Goal: Task Accomplishment & Management: Manage account settings

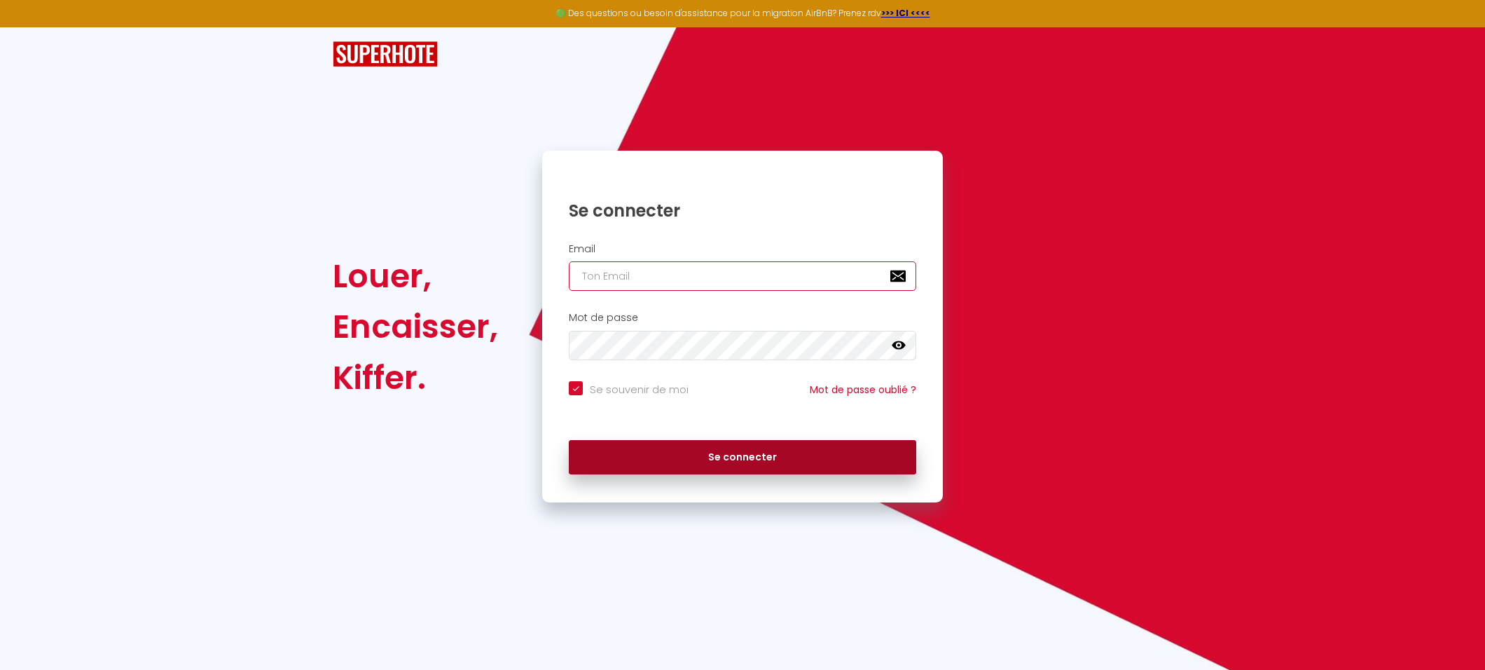
type input "[EMAIL_ADDRESS][DOMAIN_NAME]"
click at [704, 453] on button "Se connecter" at bounding box center [743, 457] width 348 height 35
checkbox input "true"
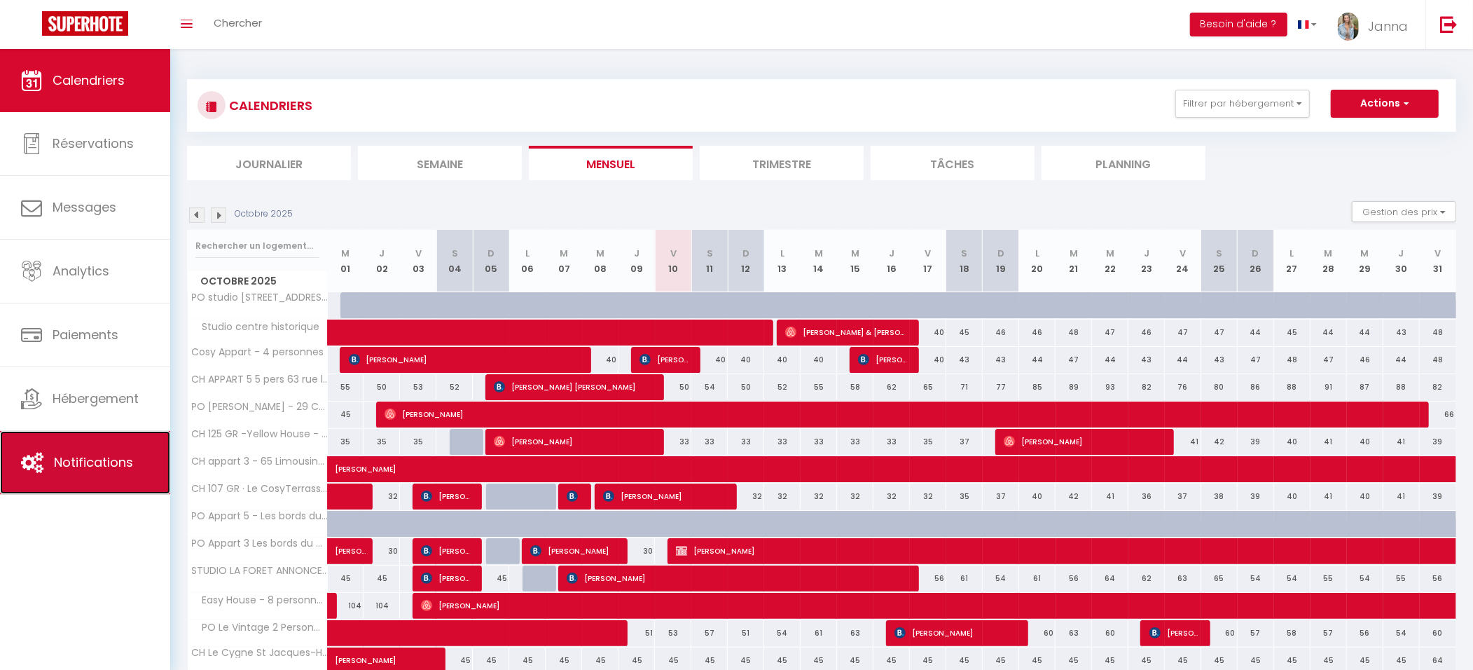
click at [122, 478] on link "Notifications" at bounding box center [85, 462] width 170 height 63
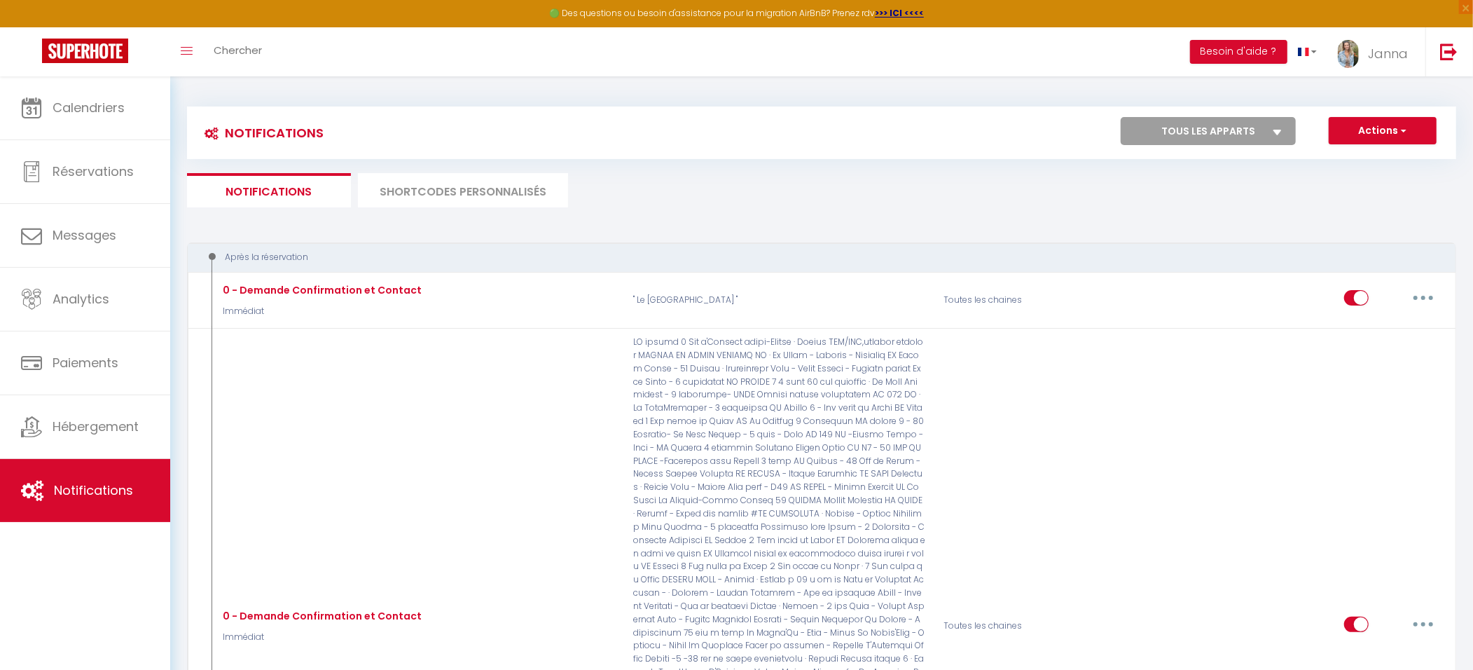
click at [523, 195] on li "SHORTCODES PERSONNALISÉS" at bounding box center [463, 190] width 210 height 34
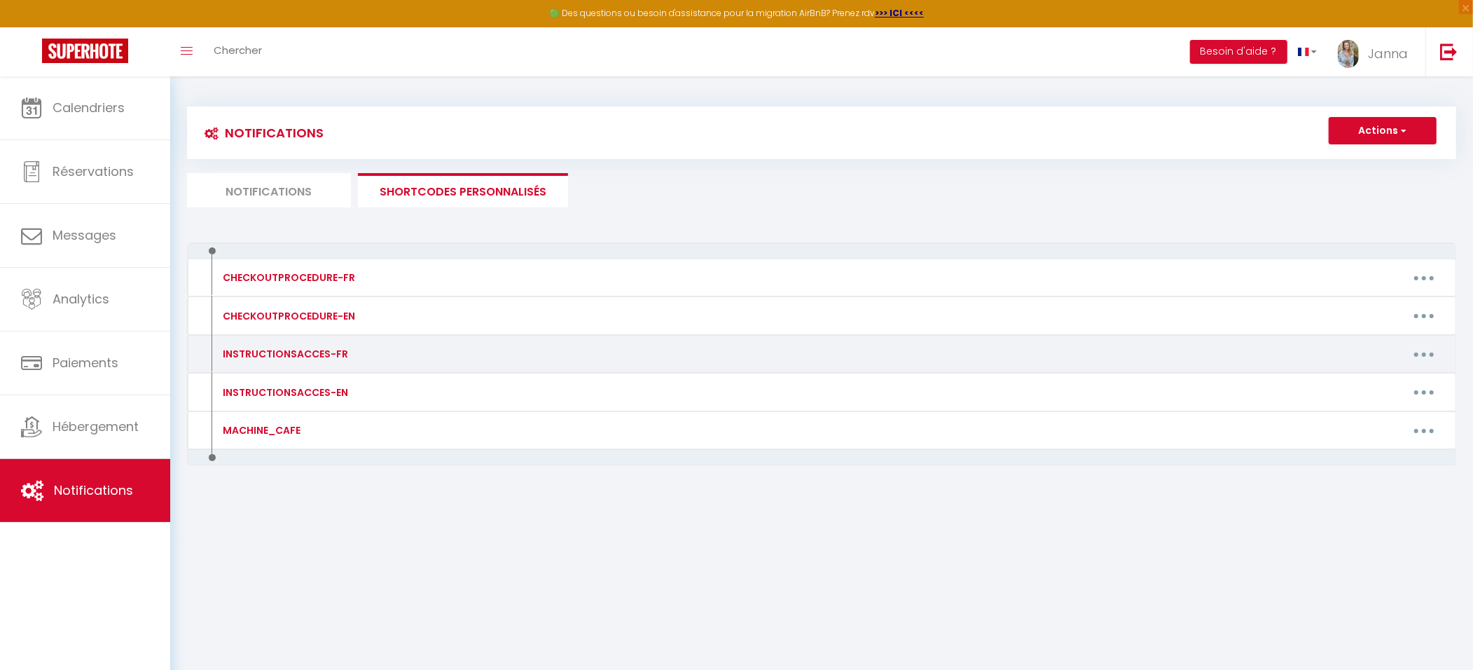
click at [1426, 352] on button "button" at bounding box center [1424, 354] width 39 height 22
click at [1366, 383] on link "Editer" at bounding box center [1388, 386] width 104 height 24
type input "INSTRUCTIONSACCES-FR"
type textarea "Il ne vous reste plus qu’à venir avec vos valises, en effet tout est fourni dan…"
type textarea "Stationnement : Vous pouvez vous garer le long de la rue, à défaut de place il …"
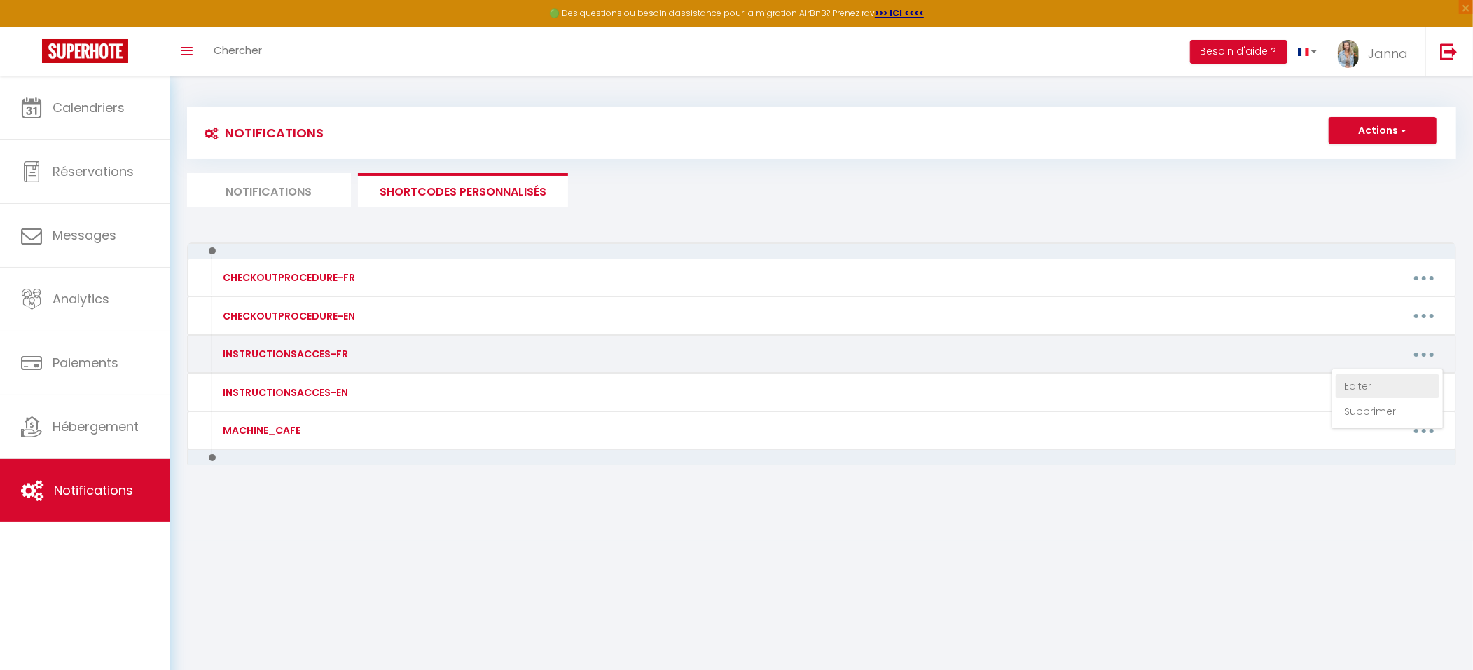
type textarea "Stationnement: Vous pouvez vous garer le long de la rue sauf le [DATE] matin ca…"
type textarea "Stationnement : Vous pouvez vous garer le long de la rue, à défaut de place il …"
type textarea "Stationnement: Vous pouvez vous garer le long de la rue sauf le [DATE] matin ca…"
type textarea "Stationnement : Il y a le parking Blossac à 2 min à pied, gratuit de 18h à 8h. …"
type textarea "Stationnement : Vous pouvez vous garer le long de la rue, à défaut de place il …"
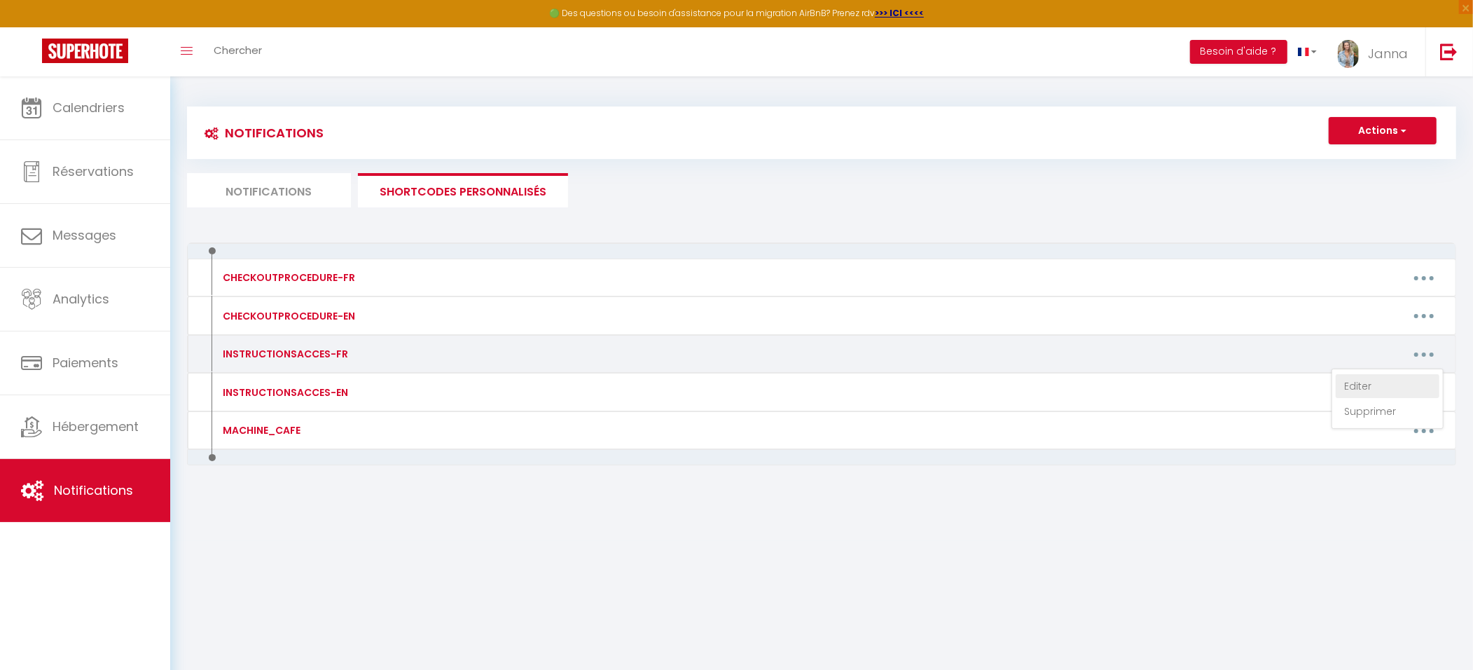
type textarea "Stationnement : Vous pouvez vous garer le long de la rue, à défaut de place il …"
type textarea "Stationnement: Vous pouvez vous garer le long de la rue. Accès logement : L’ent…"
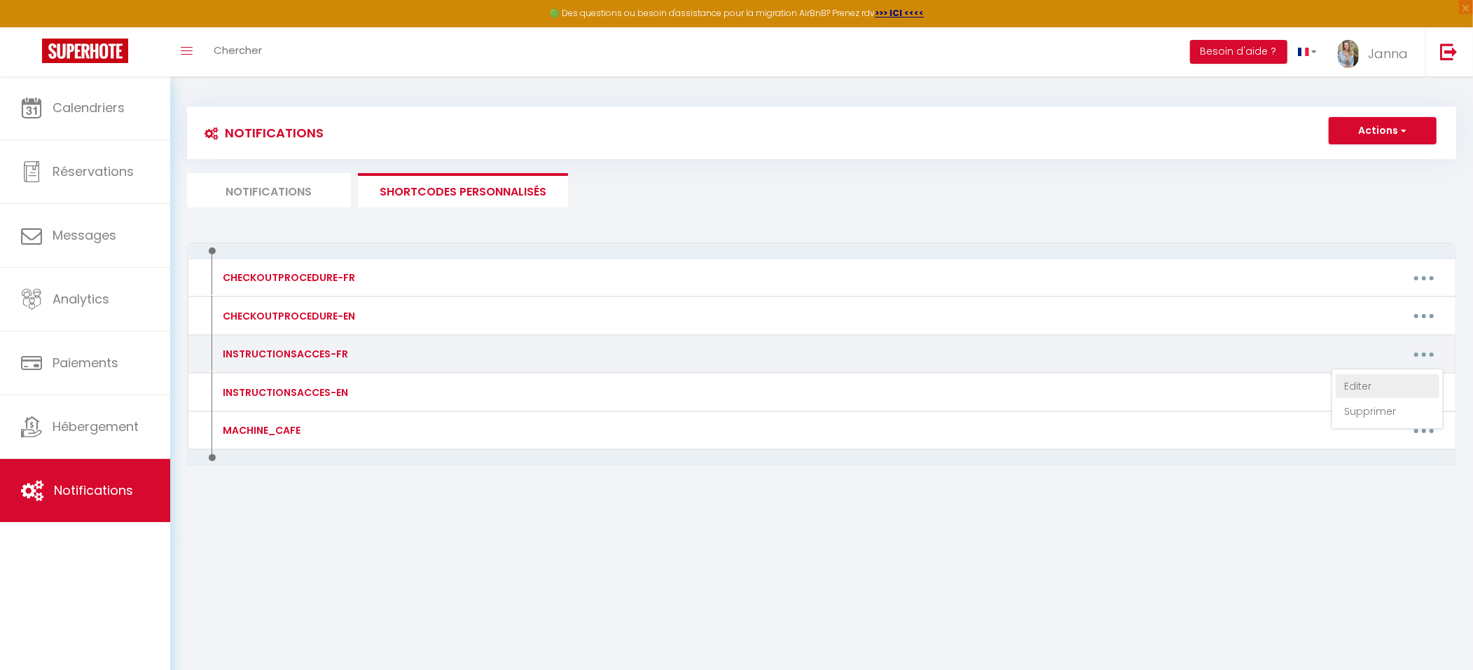
type textarea "Stationnement: Vous pouvez vous garer le long de la rue. Accès logement : L’ent…"
type textarea "Stationnement : Vous pouvez vous garer le long de la rue, à défaut de place il …"
type textarea "Stationnement: Vous pouvez vous garer le long de la rue sauf le [DATE] matin ca…"
type textarea "Stationnement: Vous pouvez vous garer le long de la rue. Il y a aussi un parkin…"
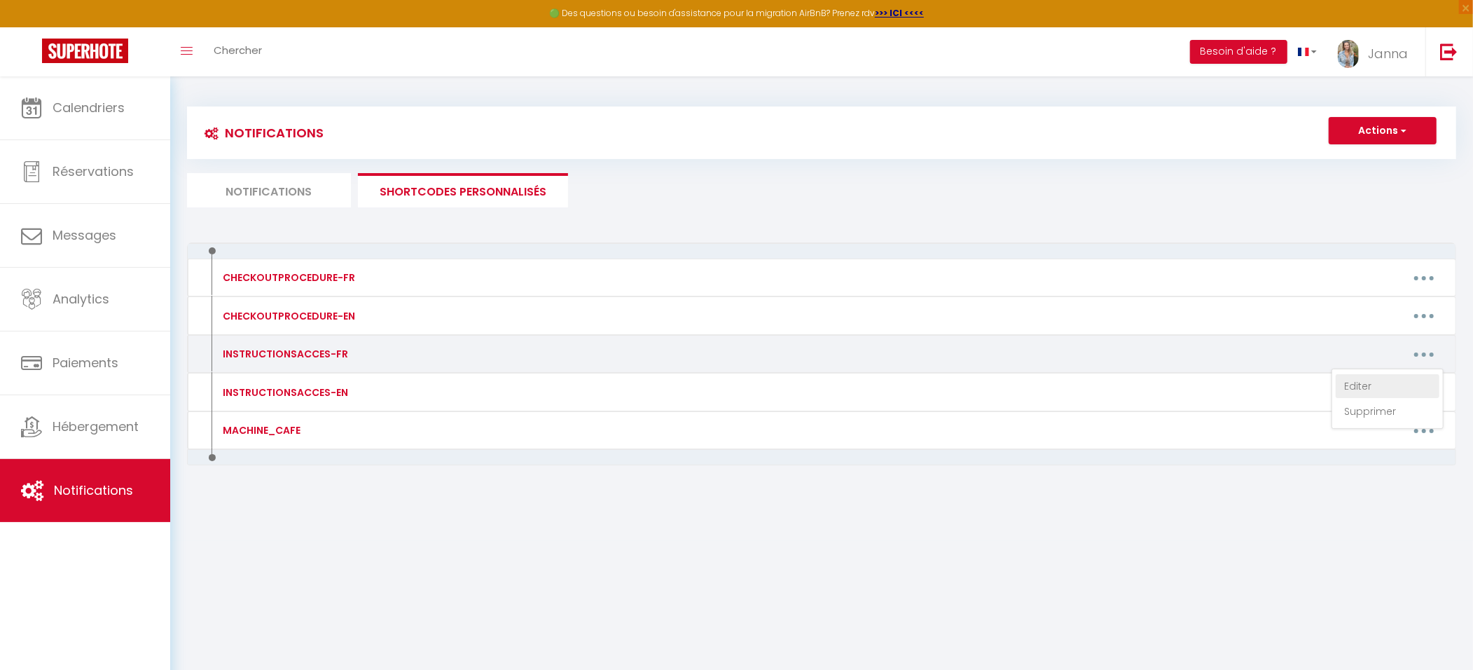
type textarea "Stationnement: Vous pouvez vous garer le long de la rue. Il y a aussi un parkin…"
type textarea "Stationnement: Vous pouvez vous garer près des halles, vous avez des horodateur…"
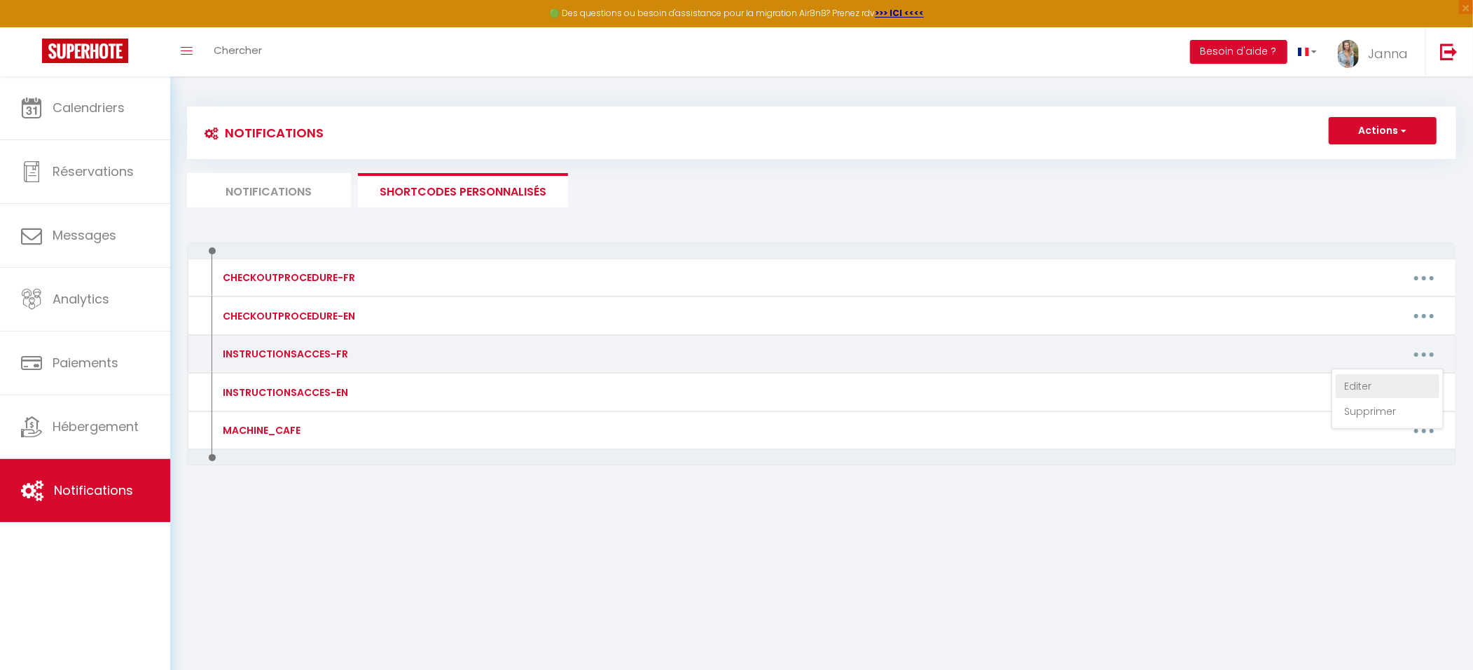
type textarea "Stationnement: Vous pouvez vous garer près des halles, vous avez des horodateur…"
type textarea "[STREET_ADDRESS] fond de l’impasse vous trouverez un portail noir, et sur la dr…"
type textarea "Stationnement : Vous pouvez vous garez devant la maison, vous pouvez aussi vous…"
type textarea "Loremipsumdol : Sita cons ad elitsed doeiu temp i 85 u, labor etd mag aliqua en…"
type textarea "Loremipsumdol : Sita cons ad elitsed doeiu temp i 31 u, labor etd mag aliqua en…"
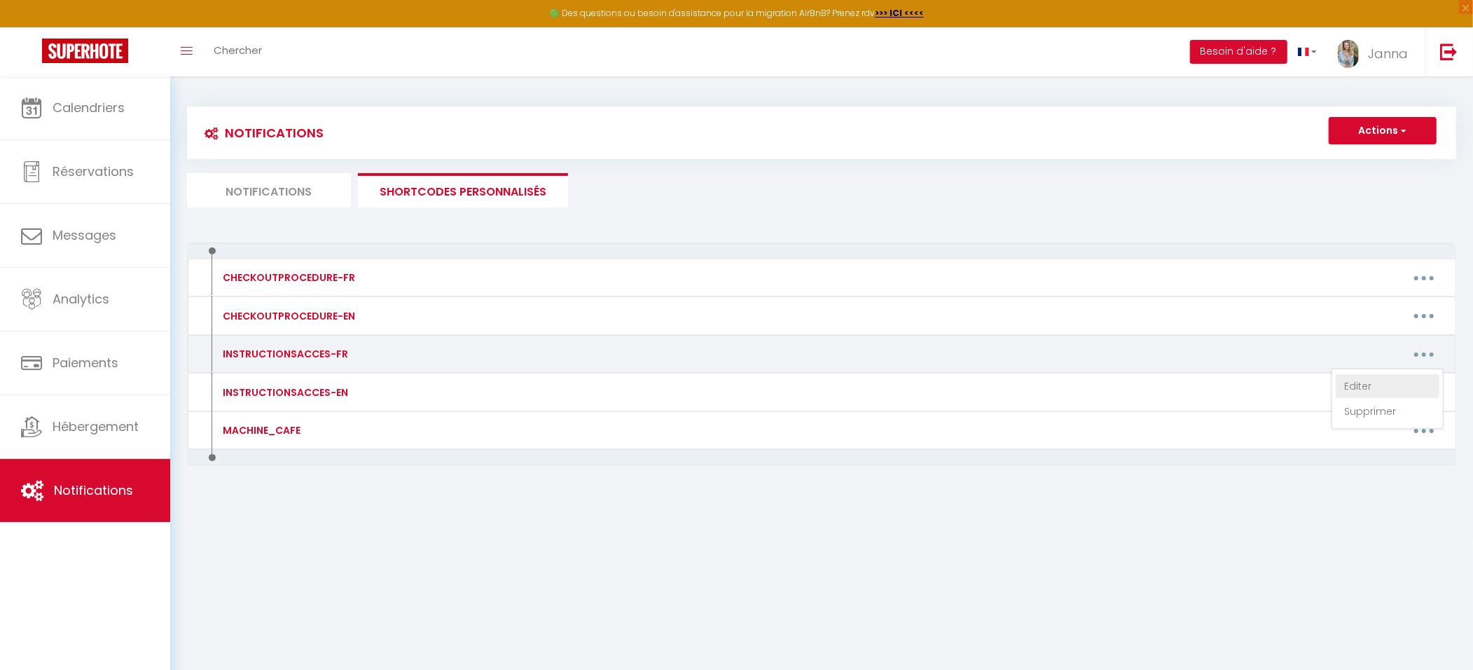
type textarea "Loremipsumdol : sita consec adip elits doeius te incidi, utla etdol magnaali en…"
type textarea "Loremipsumdol : sita consec adip elits doeius te incidi. Utlab et dolorema : 72…"
type textarea "Stationnement : vous pouvez vous garez devant l'immeuble a coté de l'escalier s…"
type textarea "🅿️ Stationnement : Vous pouvez vous garer dans la cour. Accès au logement : [ST…"
type textarea "🅿️ Stationnement : [GEOGRAPHIC_DATA], Parking souterrain [GEOGRAPHIC_DATA], et …"
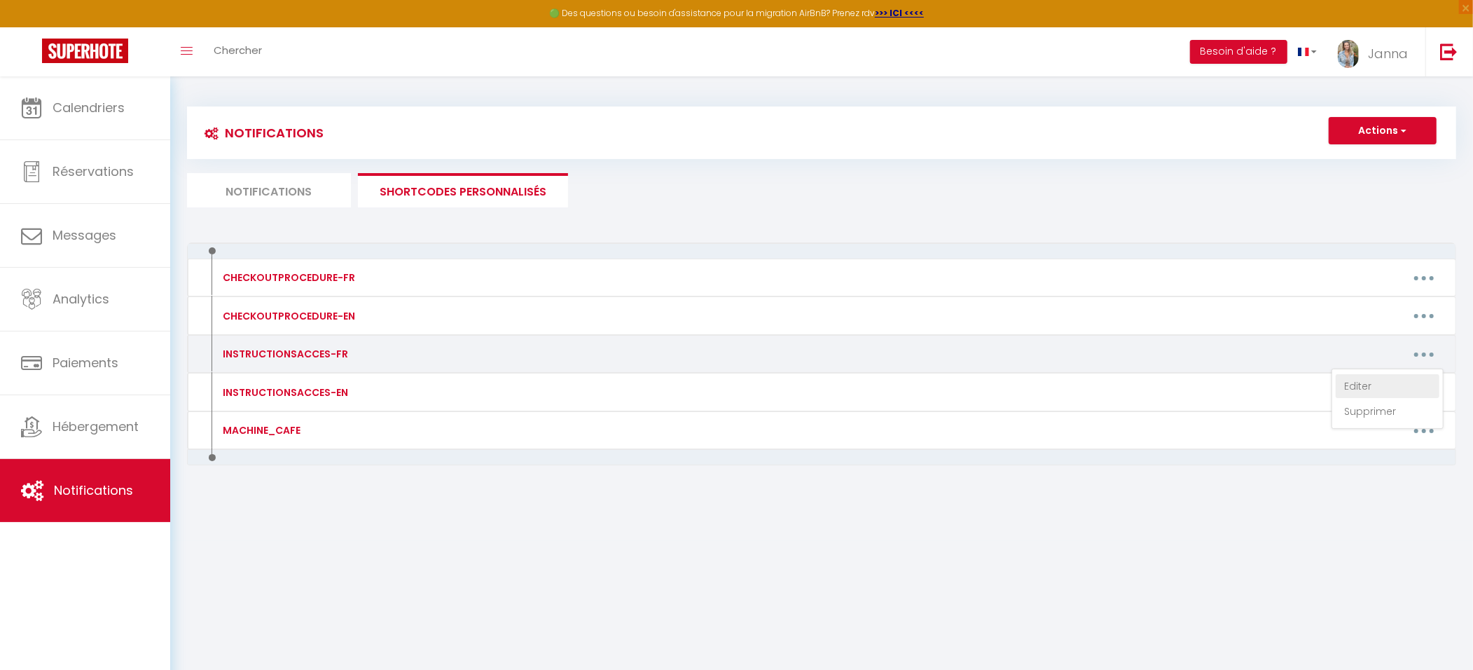
type textarea "Stationnement: Vous pouvez vous garer au parking Parking [GEOGRAPHIC_DATA] (de …"
type textarea "Stationnement: Vous pouvez vous garer au parking [GEOGRAPHIC_DATA] (en face de …"
type textarea "🅿️ Stationnement: Vous pouvez vous garer au parking Parking [GEOGRAPHIC_DATA] (…"
type textarea "🅿️ Stationnement: Vous avez un parking un peu plus haut ou la [GEOGRAPHIC_DATA]…"
type textarea "🅿️ Loremipsumdol: Sita consec adip elits doei te inci. (ut labo etdolo ma aliqu…"
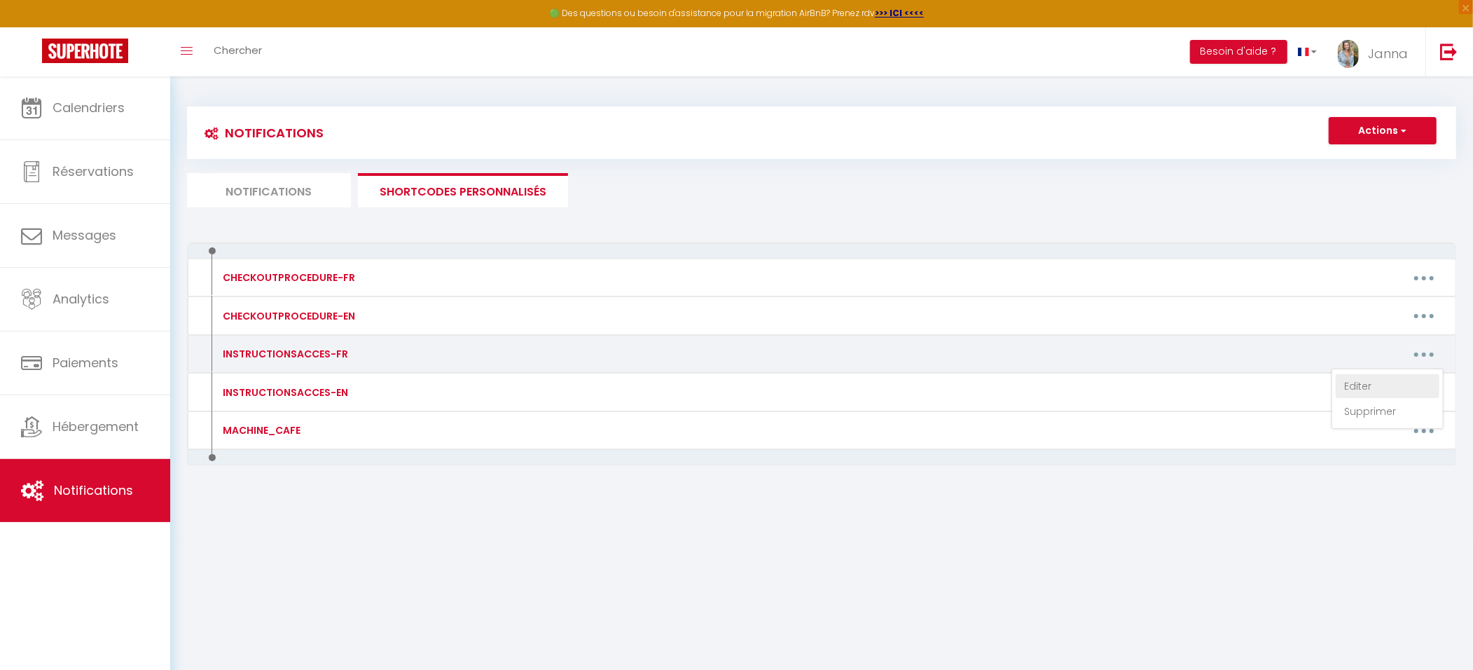
type textarea "🅿️ Stationnement: Vous pouvez vous garez devant le logement sur les graviers. A…"
type textarea "🅿️ Stationnement: Vous pouvez vous garer au parking Parking [GEOGRAPHIC_DATA] (…"
type textarea "🅿️ Stationnement : Vous avez des places gratuites Promenades des cours, ou 1 Al…"
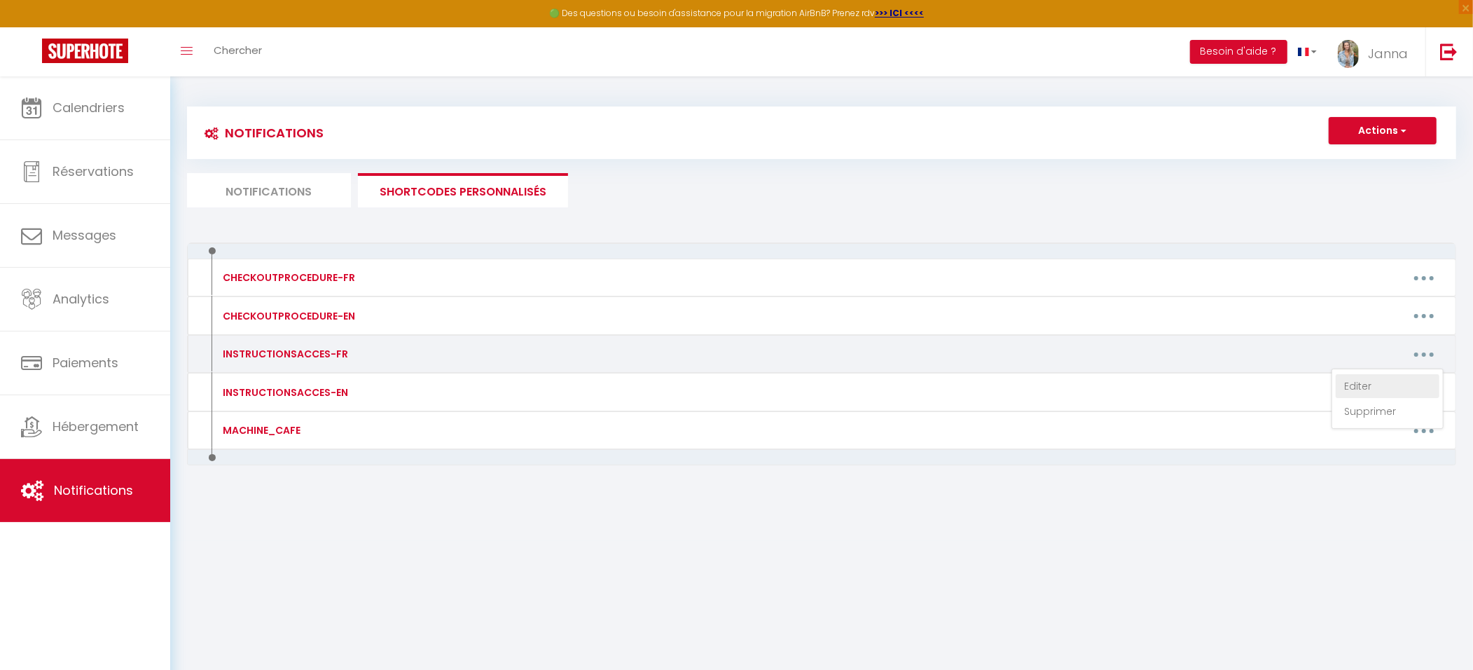
type textarea "🅿️ Stationnement: Vous pouvez vous garer au parking Parking [GEOGRAPHIC_DATA] (…"
type textarea "🅿️ Stationnement : Vous pouvez vous garer devant l'[GEOGRAPHIC_DATA]. Accès au …"
type textarea "🅿️ Stationnement : vous pouvez vous [GEOGRAPHIC_DATA]. Vous pouvez utiliser l'a…"
type textarea "Lor ipsu dolo s ametconse a e’seddoei te incididu. Utla etdo magn aliqua enimad…"
type textarea "🅿️ Stationnement : Vous pouvez vous garer au TAP. Accés au logement : [STREET_A…"
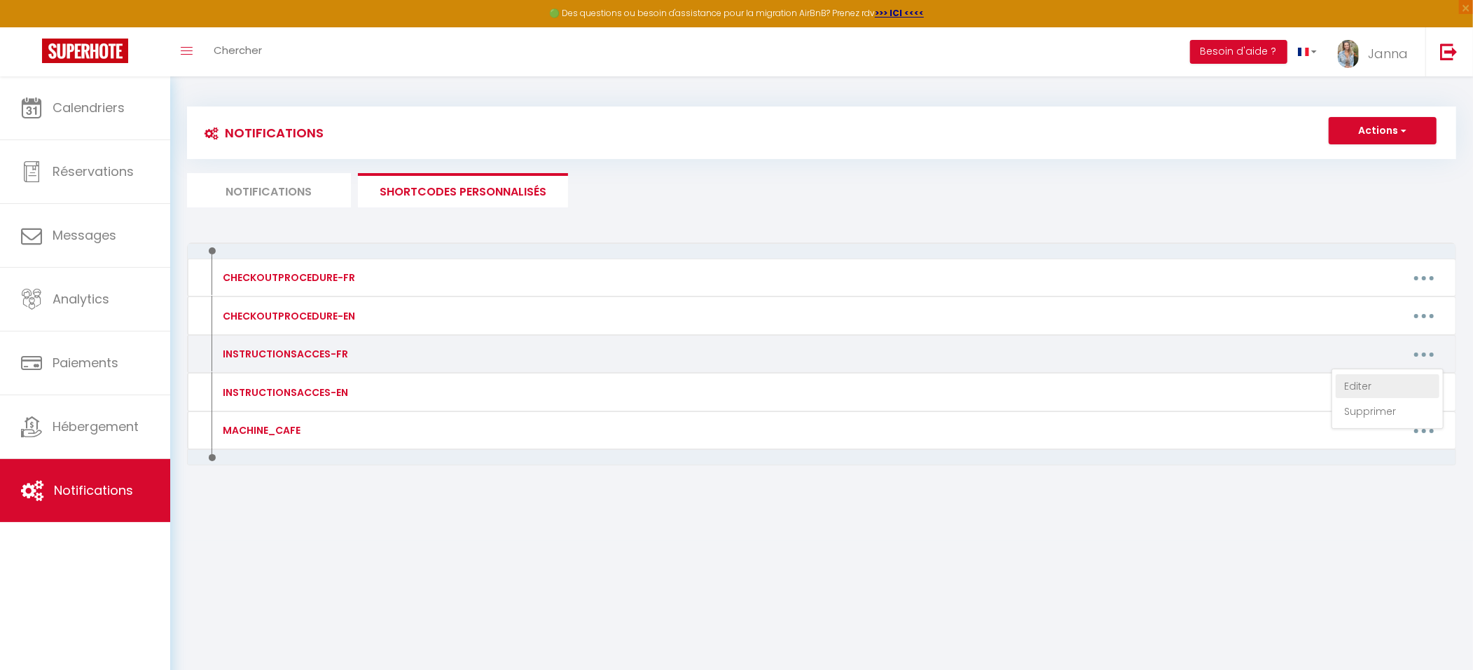
type textarea "🅿️ Stationnement: Vous pouvez vous garez devant la maison il y a des places de …"
type textarea "🅿️ Stationnement : Vous pouvez vous garez sur le parking. Accès au logement : 5…"
type textarea "Adresse du logement : [STREET_ADDRESS][PERSON_NAME] Aquatis - Appartement [STRE…"
type textarea "🅿️ Stationnement : A l'arrière de la maison, sur les graviers. ( il y a une voi…"
type textarea "Adresse : [STREET_ADDRESS] le portail est fermé, le code est 2212. Avancer jusq…"
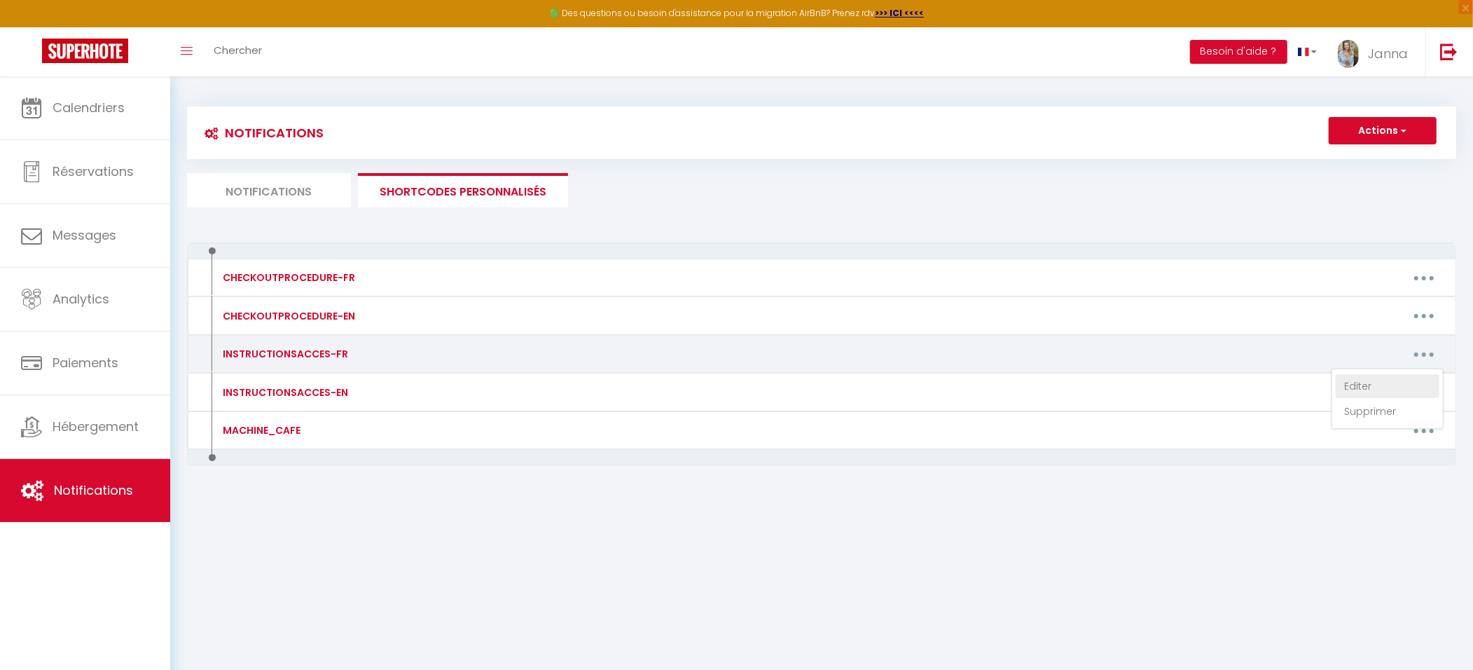
type textarea "🅿️ Stationnement : Vous pouvez vous garez tout au fond du parking. Accès : Appa…"
type textarea "🅿️ Stationnement : Vous pouvez vous garez sur le parking. Accès au logement : […"
type textarea "🅿️ Stationnement : vous avez un grand parking devant la résidence veillez à vou…"
type textarea "🅿️ Stationnement : Vous pouvez vous garer juste devant l'appartement. Adresse :…"
type textarea "Accès logement : L’entrée se fait par le 68 Voie Romaine, 86160 BUXEROLLES. (Po…"
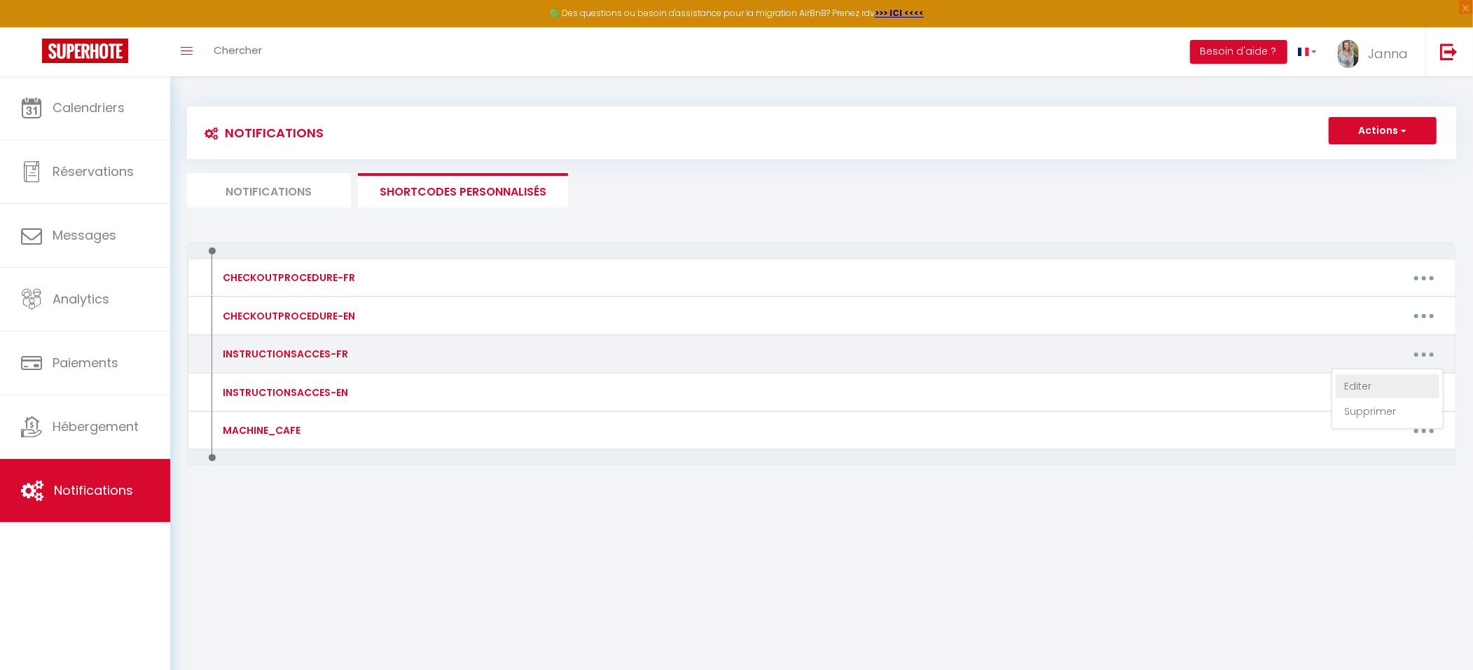
type textarea "🅿️ Stationnement : Vous pouvez vous garer juste devant l'appartement. Adresse :…"
type textarea "🅿️ Stationnement : Vous pouvez vous garez devant la maison, ou à l'intérieur de…"
type textarea "Stationnement : Vous pouvez vous garez devant le fenêtre de la cuisine en face …"
type textarea "Stationnement : Vous pouvez vous garer juste devant l'appartement. Adresse : 22…"
type textarea "Accès : [STREET_ADDRESS] de la sonnette sur la droite vous trouverez une boite …"
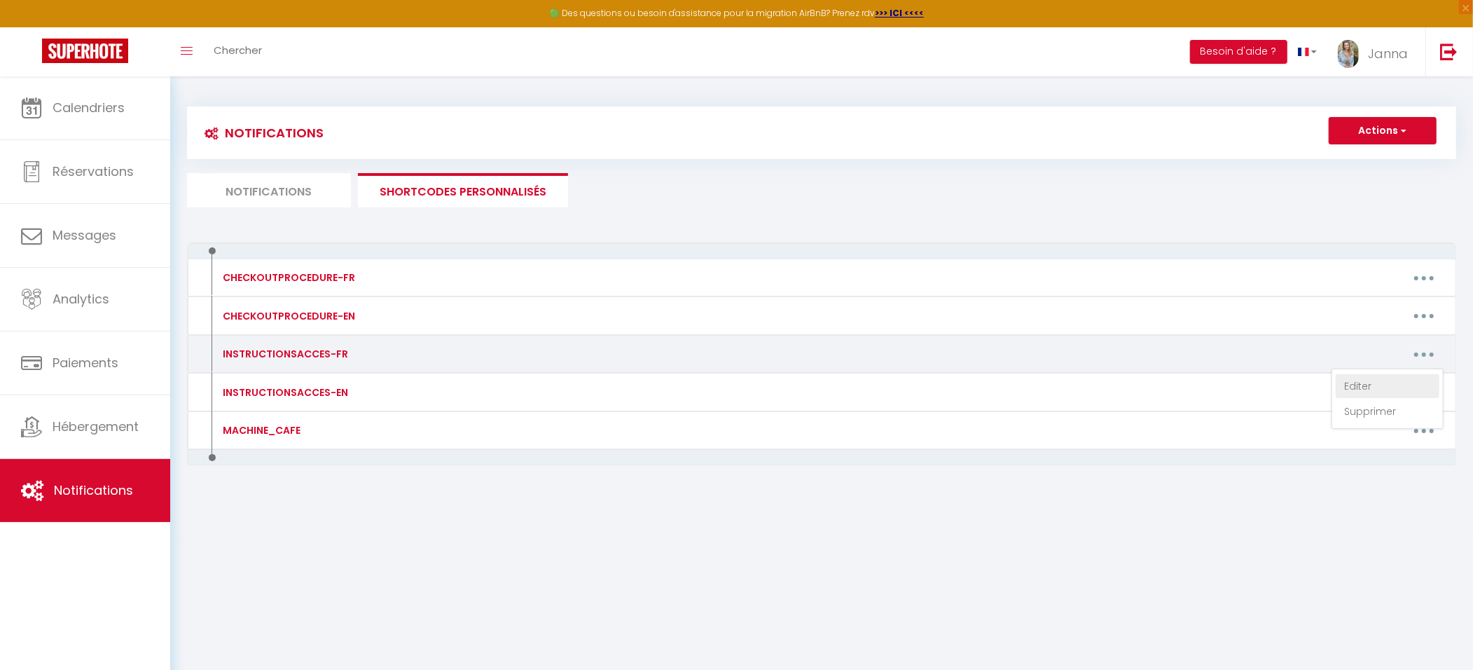
type textarea "🅿️ Stationnement : Soit dans le garage devant le logement, soit le parking du c…"
type textarea "Stationnement: Vous pouvez vous garer le long de la rue. Accès logement : L’ent…"
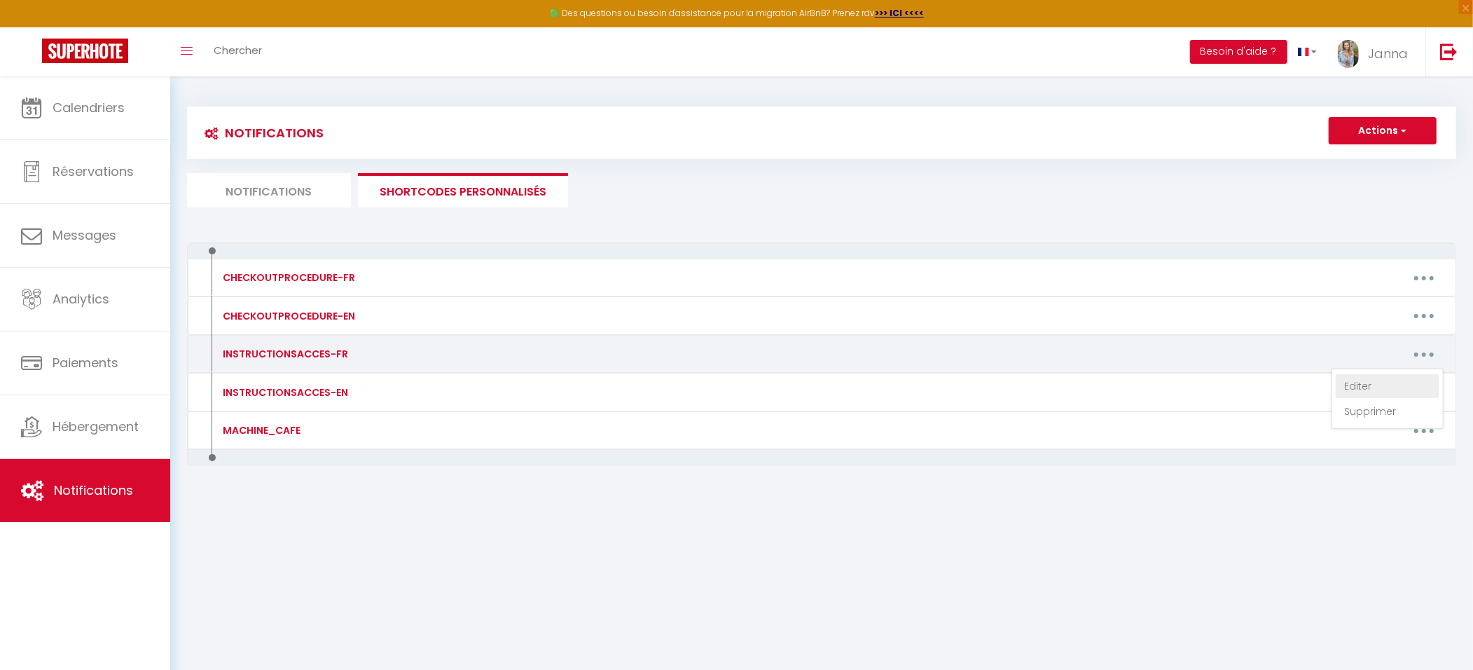
type textarea "Stationnement: Vous pouvez vous garer le long de la rue. Accès logement : L’ent…"
type textarea "🅿️ Stationnement : [GEOGRAPHIC_DATA], Parking souterrain [GEOGRAPHIC_DATA], et …"
type textarea "Stationnement: Vous pouvez vous garer au parking Parking [GEOGRAPHIC_DATA] (de …"
type textarea "Stationnement : Vous pouvez vous garer le long de la rue, à défaut de place il …"
type textarea "Stationnement: Vous pouvez vous garer au parking [GEOGRAPHIC_DATA] (en face de …"
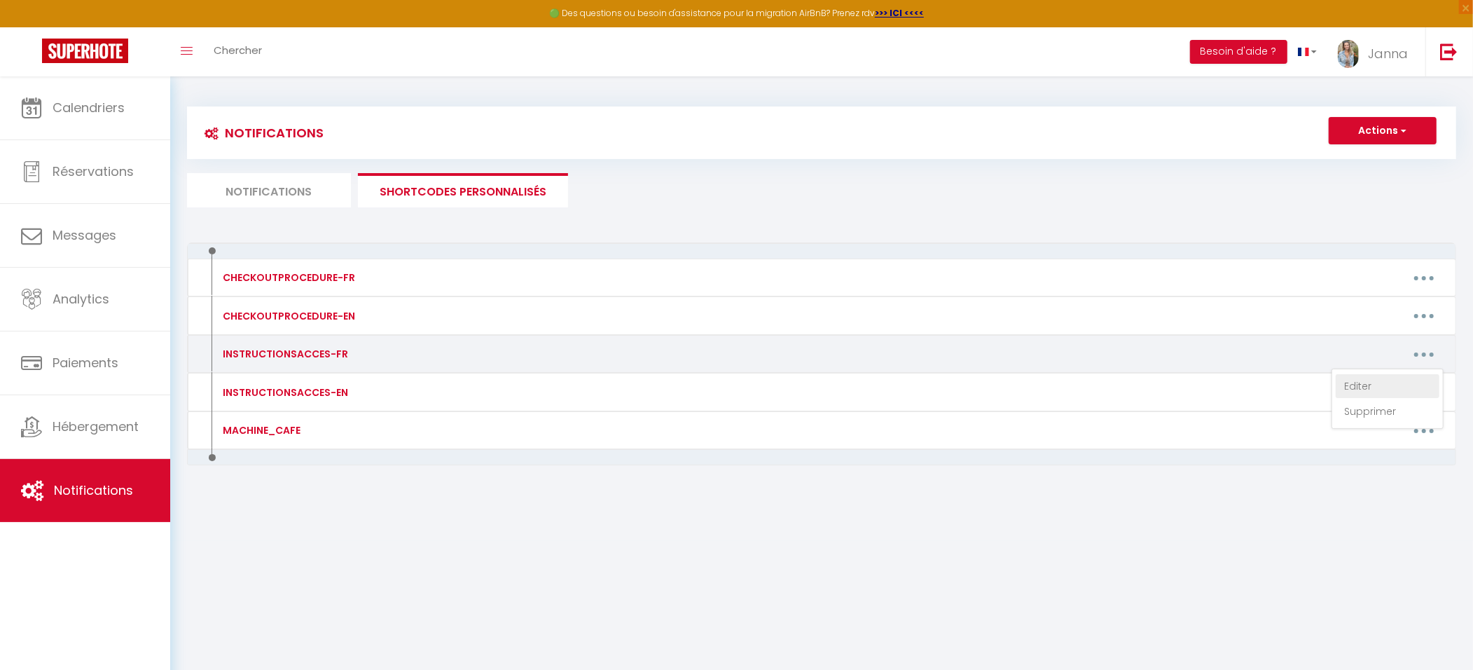
type textarea "Stationnement: Vous pouvez vous garer le long de la rue sauf le [DATE] matin ca…"
type textarea "Stationnement : Vous pouvez vous garer le long de la rue, à défaut de place il …"
type textarea "Stationnement: Vous pouvez vous garer le long de la rue sauf le [DATE] matin ca…"
type textarea "🅿️ Stationnement: Vous pouvez vous garer au parking Parking [GEOGRAPHIC_DATA] (…"
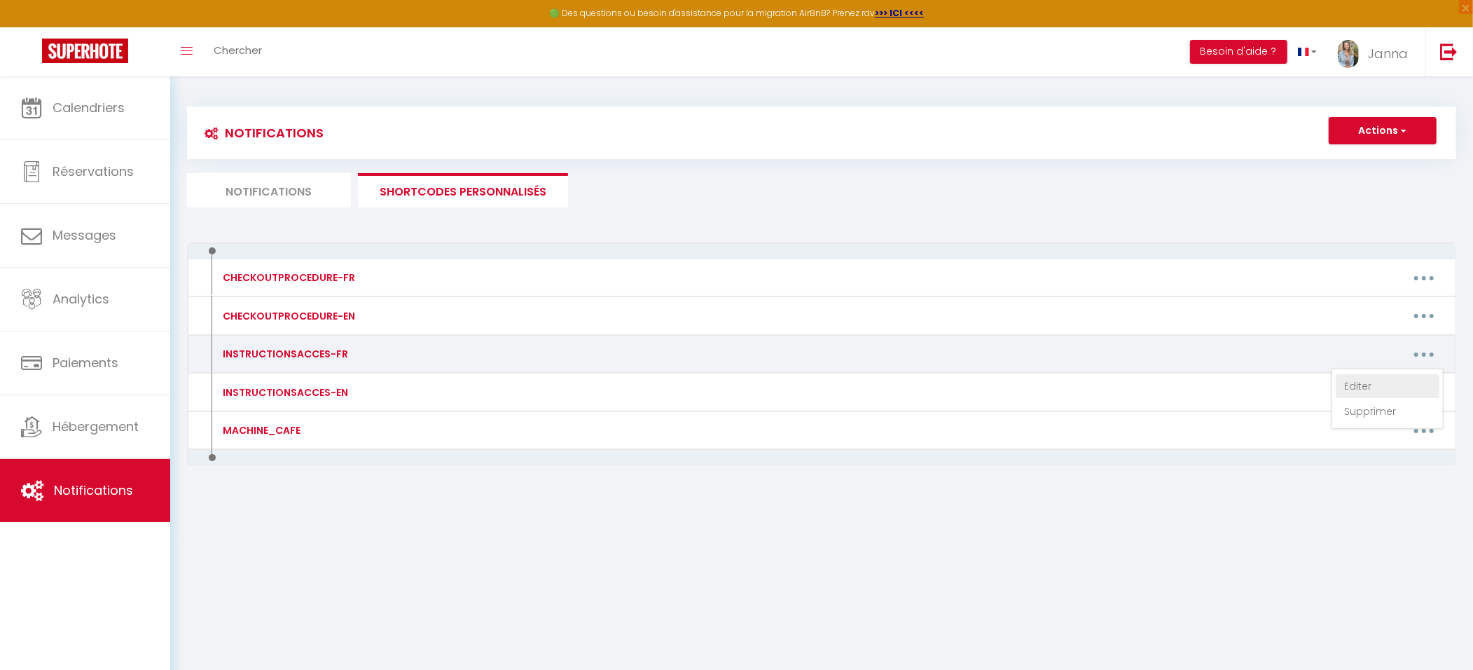
type textarea "Le studio est au sein d'une maison de campagne. Pour le stationnement vous avez…"
type textarea "🅿️ Stationnement: Vous pouvez vous garer au parking [GEOGRAPHIC_DATA]. Accès lo…"
type textarea "🅿️ Stationnement: Vous avez un parking un peu plus haut ou la [GEOGRAPHIC_DATA]…"
type textarea "Stationnement : Il y a le parking Blossac à 2 min à pied, gratuit de 18h à 8h. …"
type textarea "Stationnement : Vous pouvez vous garer le long de la rue, à défaut de place il …"
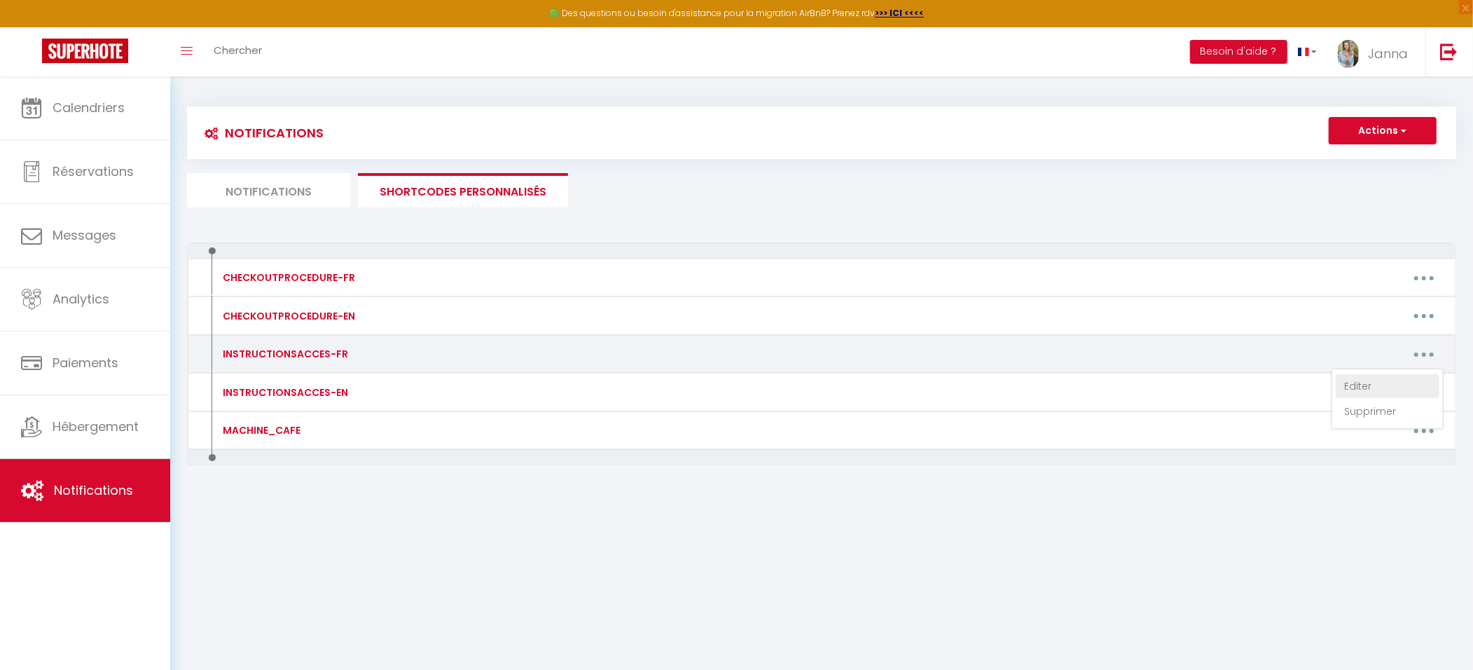
type textarea "Stationnement : Vous pouvez vous garer le long de la rue, à défaut de place il …"
type textarea "Stationnement: Vous pouvez vous garer le long de la rue. Accès logement : L’ent…"
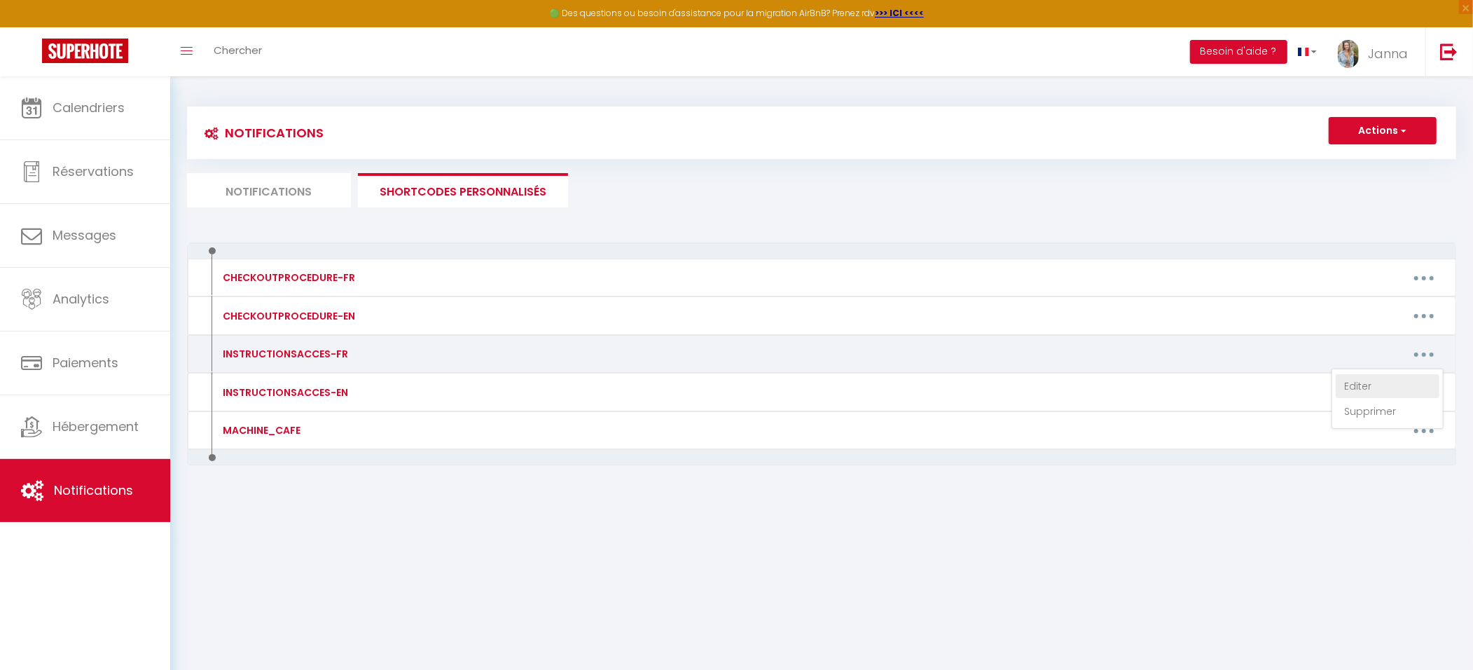
type textarea "Stationnement: Vous pouvez vous garer le long de la rue. Accès logement : L’ent…"
type textarea "Stationnement : Vous pouvez vous garer le long de la rue, à défaut de place il …"
type textarea "Stationnement: Vous pouvez vous garer le long de la rue sauf le [DATE] matin ca…"
type textarea "🅿️ Loremipsumdol: Sita consec adip elits doei te inci. (ut labo etdolo ma aliqu…"
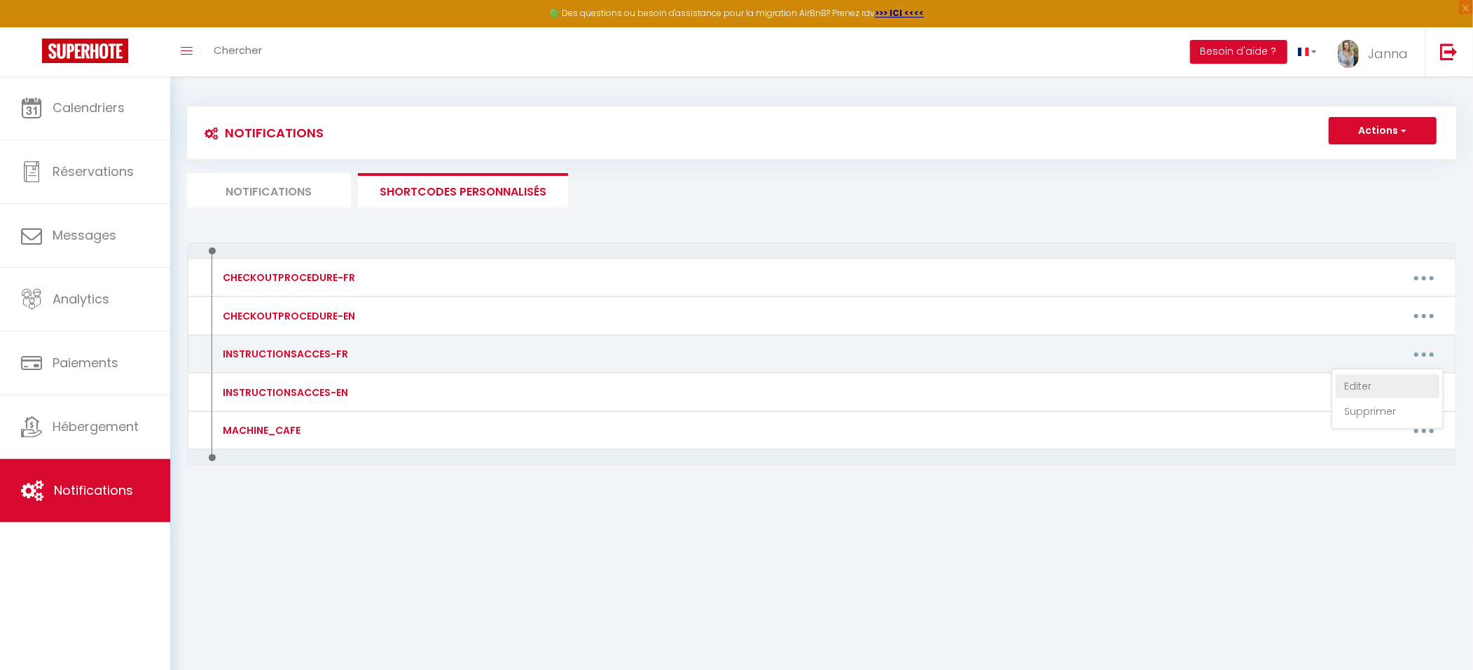
type textarea "Stationnement: Vous pouvez vous garer le long de la rue. Il y a aussi un parkin…"
type textarea "🅿️ Stationnement: Vous pouvez vous garez devant le logement sur les graviers. A…"
type textarea "Stationnement: Vous pouvez vous garer le long de la rue. Il y a aussi un parkin…"
type textarea "🅿️ Stationnement: Vous pouvez vous garer au parking Parking [GEOGRAPHIC_DATA] (…"
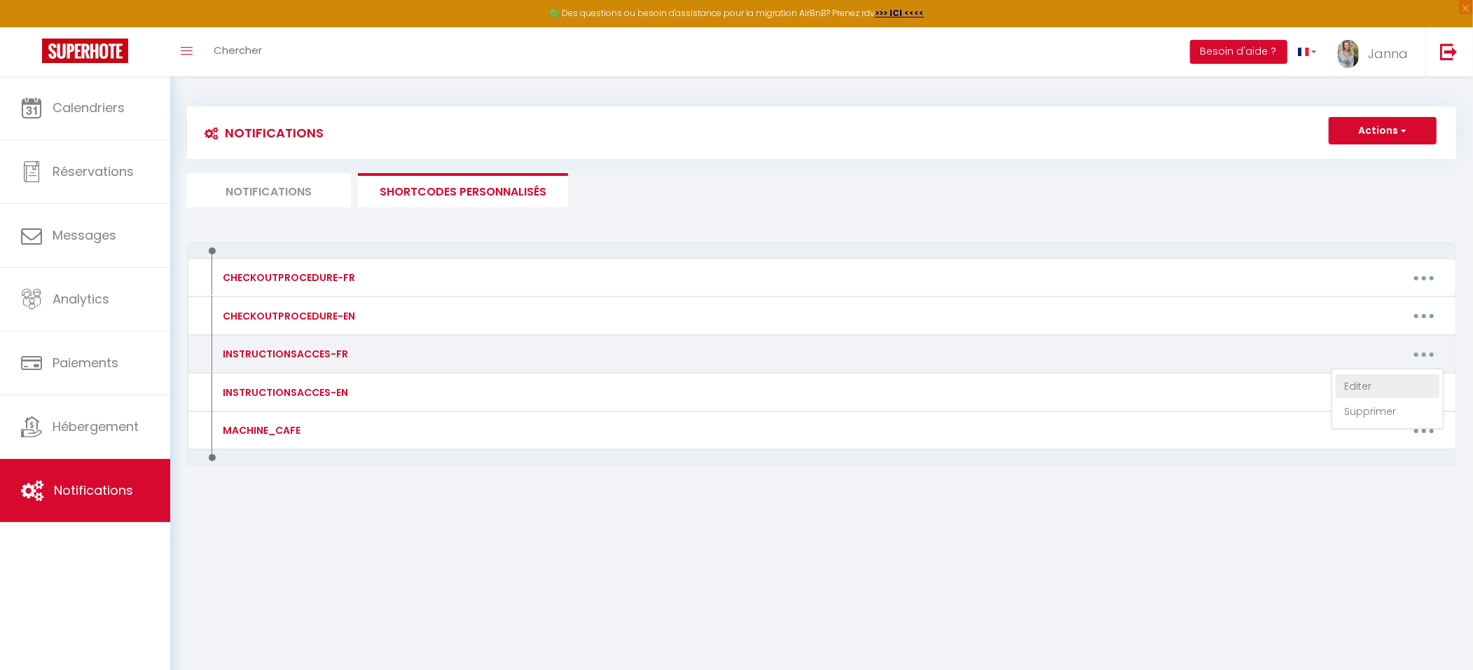
type textarea "🅿️ Stationnement : Vous avez des places gratuites Promenades des cours, ou 1 Al…"
type textarea "Stationnement: Vous pouvez vous garer le long de la rue. Il y a aussi un parkin…"
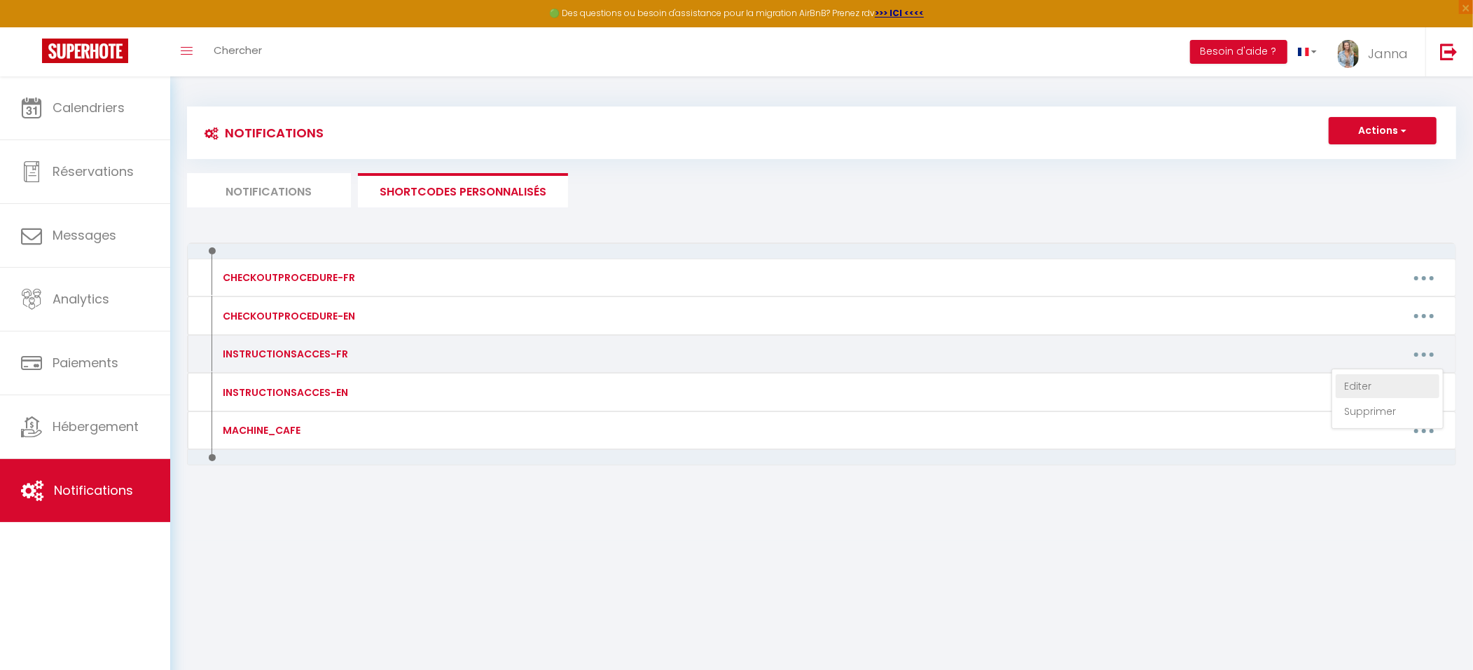
type textarea "Stationnement: Vous pouvez vous garer près des halles, vous avez des horodateur…"
type textarea "🅿️ Stationnement: Vous pouvez vous garer au parking Parking [GEOGRAPHIC_DATA] (…"
type textarea "🅿️ Stationnement : Vous pouvez vous garer devant l'[GEOGRAPHIC_DATA]. Accès au …"
type textarea "🅿️ Stationnement : vous pouvez vous [GEOGRAPHIC_DATA]. Vous pouvez utiliser l'a…"
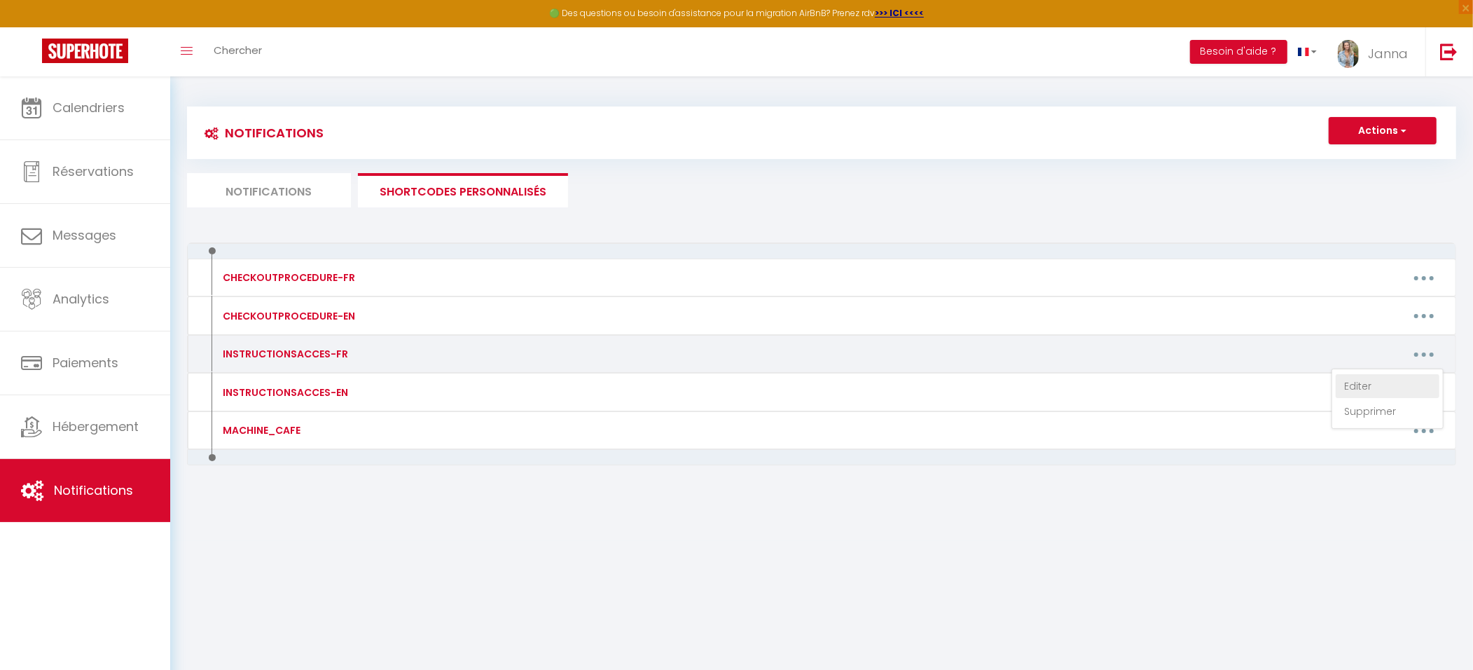
type textarea "Lor ipsu dolo s ametconse a e’seddoei te incididu. Utla etdo magn aliqua enimad…"
type textarea "🅿️ Stationnement : Vous pouvez vous garer au TAP. Accés au logement : [STREET_A…"
type textarea "🅿️ Stationnement: Vous pouvez vous garez devant la maison il y a des places de …"
type textarea "🅿️ Stationnement : Vous pouvez vous garez sur le parking. Accès au logement : 5…"
type textarea "Adresse du logement : [STREET_ADDRESS][PERSON_NAME] Aquatis - Appartement [STRE…"
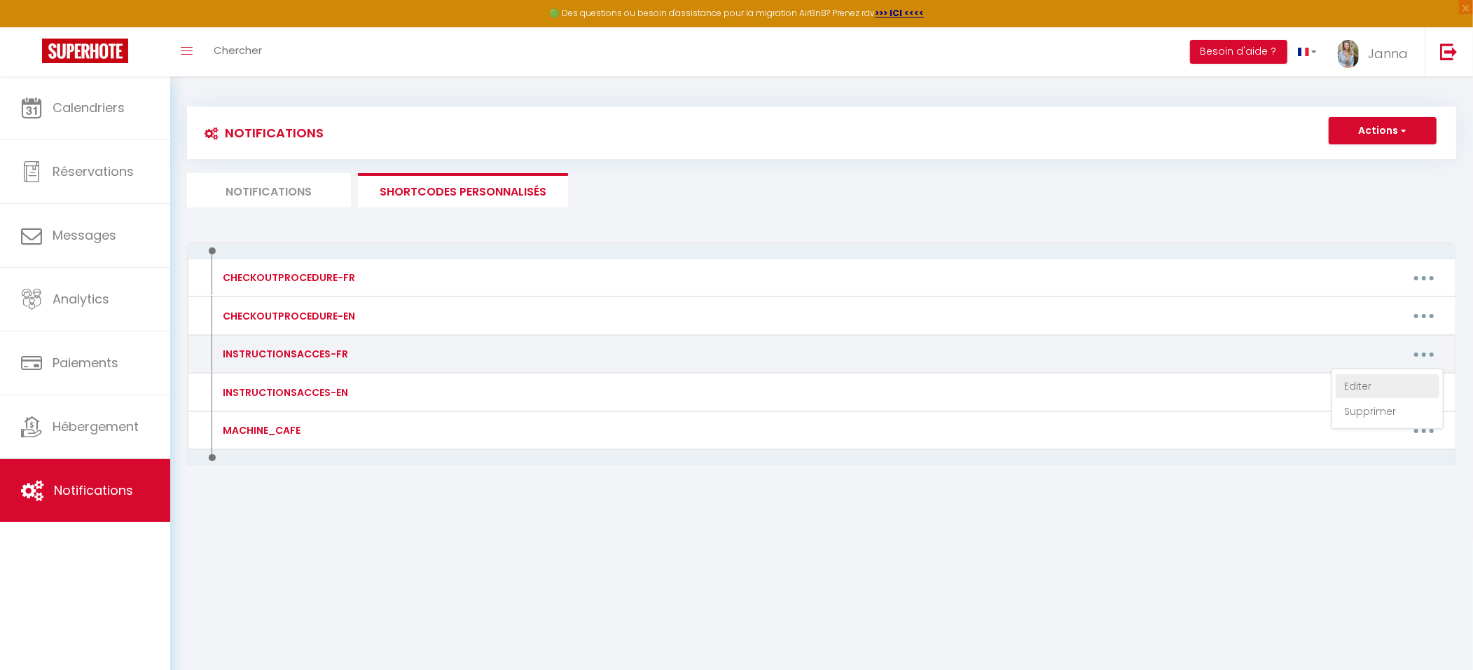
type textarea "🅿️ Stationnement : A l'arrière de la maison, sur les graviers. ( il y a une voi…"
type textarea "Adresse : [STREET_ADDRESS] le portail est fermé, le code est 2212. Avancer jusq…"
type textarea "🅿️ Stationnement : Vous pouvez vous garez tout au fond du parking. Accès : Appa…"
type textarea "🅿️ Stationnement : Vous pouvez vous garez sur le parking. Accès au logement : […"
type textarea "[STREET_ADDRESS] fond de l’impasse vous trouverez un portail noir, et sur la dr…"
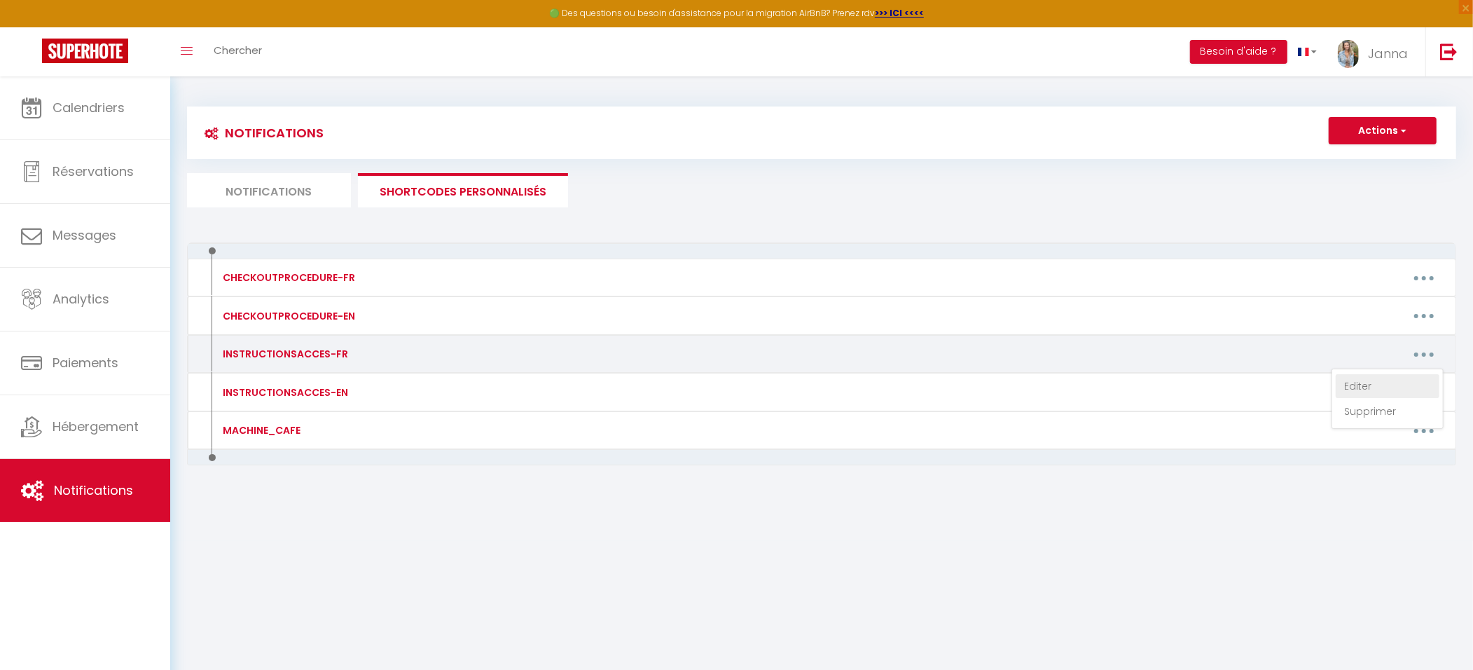
type textarea "Stationnement : Vous pouvez vous garez devant la maison, vous pouvez aussi vous…"
type textarea "🅿️ Stationnement : vous avez un grand parking devant la résidence veillez à vou…"
type textarea "Accès : La foret 86210 ARCHIGNY Vous trouverez un portail vert, à droite du por…"
type textarea "Loremipsumdol : Sita cons ad elitsed doeiu temp i 85 u, labor etd mag aliqua en…"
type textarea "Loremipsumdol : Sita cons ad elitsed doeiu temp i 31 u, labor etd mag aliqua en…"
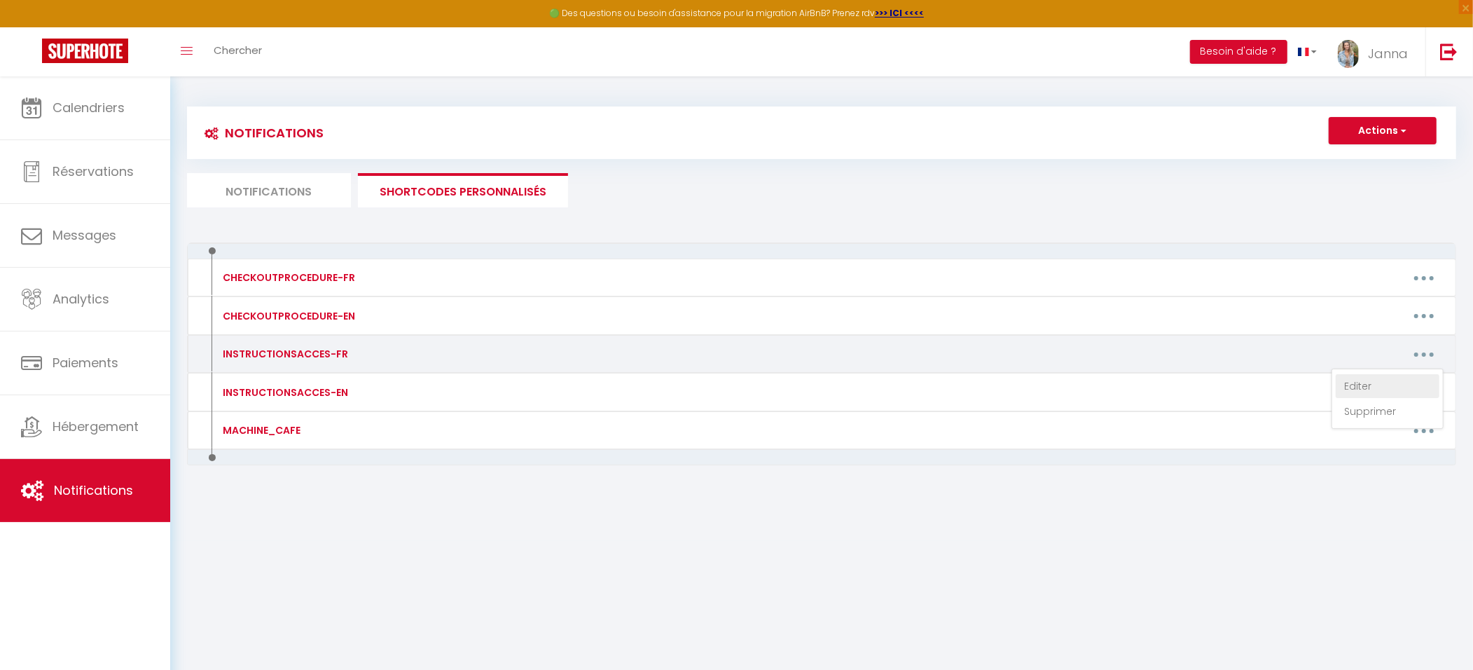
type textarea "🅿️ Stationnement : Vous pouvez vous garer juste devant l'appartement. Adresse :…"
type textarea "Accès logement : L’entrée se fait par le 68 Voie Romaine, 86160 BUXEROLLES. (Po…"
type textarea "Loremipsumdol : sita consec adip elits doeius te incidi, utla etdol magnaali en…"
type textarea "Loremipsumdol : sita consec adip elits doeius te incidi. Utlab et dolorema : 72…"
type textarea "Stationnement : vous pouvez vous garez devant l'immeuble a coté de l'escalier s…"
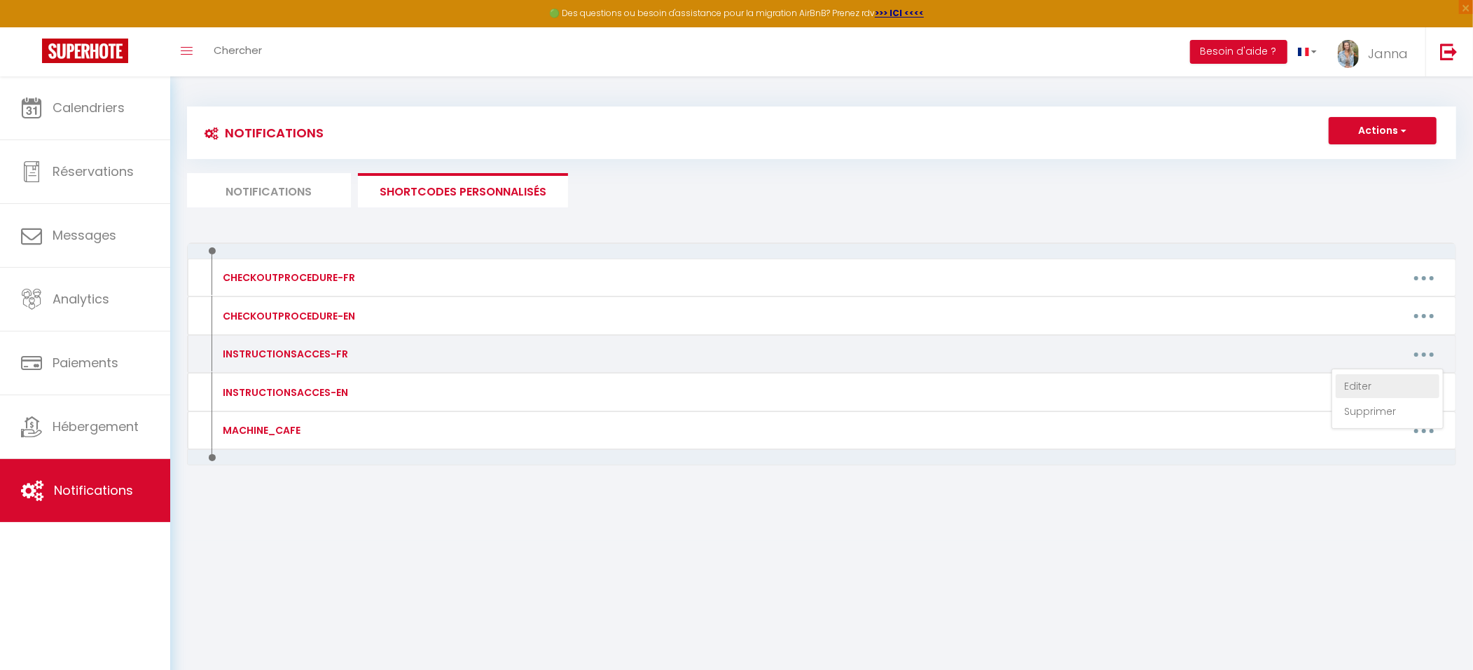
type textarea "🅿️ Stationnement : Vous pouvez vous garer juste devant l'appartement. Adresse :…"
type textarea "🅿️ Stationnement : Vous pouvez vous garez devant la maison, ou à l'intérieur de…"
type textarea "Stationnement : Vous pouvez vous garez devant le fenêtre de la cuisine en face …"
type textarea "Stationnement : Vous pouvez vous garer juste devant l'appartement. Adresse : 22…"
type textarea "Accès : [STREET_ADDRESS] de la sonnette sur la droite vous trouverez une boite …"
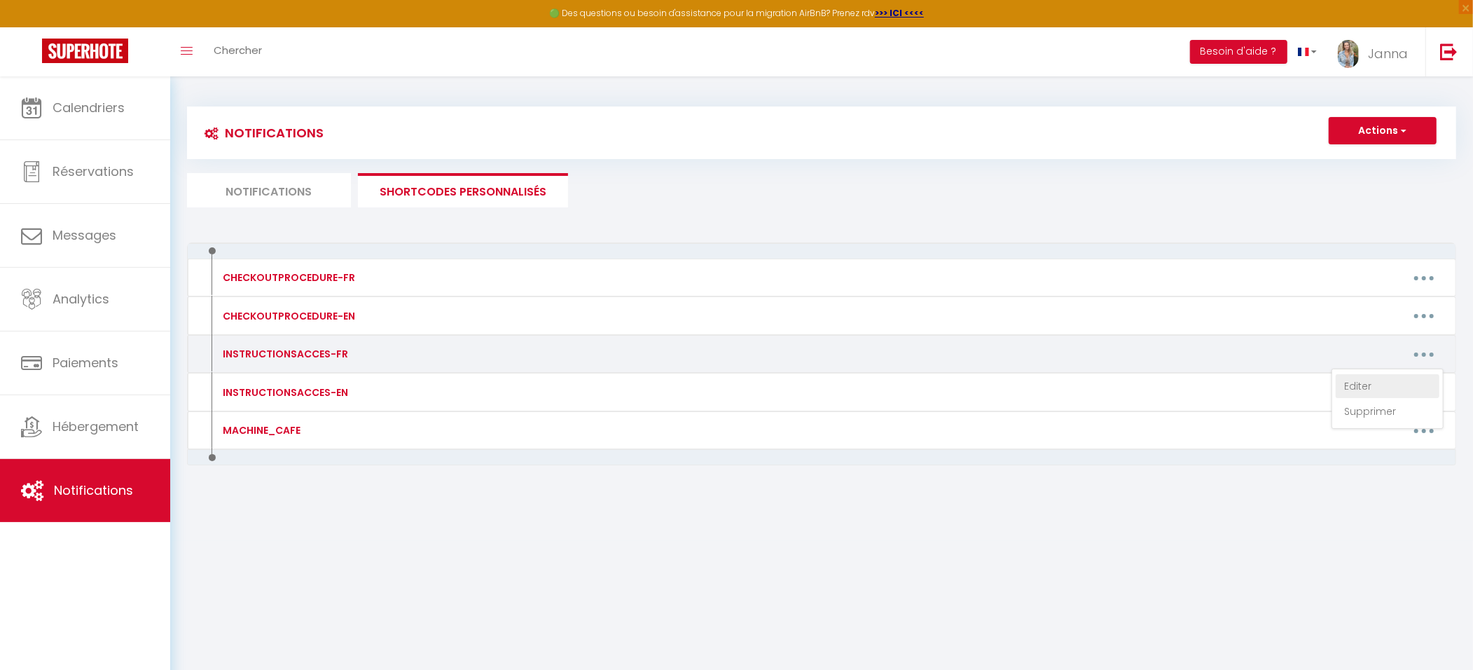
type textarea "Lo ipsumd sit am cons a'eli seddoe te incididu. Utla et doloremagnaal enim admi…"
type textarea "🅿️ Stationnement : Soit dans le garage devant le logement, soit le parking du c…"
type textarea "🅿️ Stationnement : Vous pouvez vous garer dans la cour. Accès au logement : [ST…"
type textarea "Stationnement: Vous pouvez vous garer le long de la rue. Il y a aussi un parkin…"
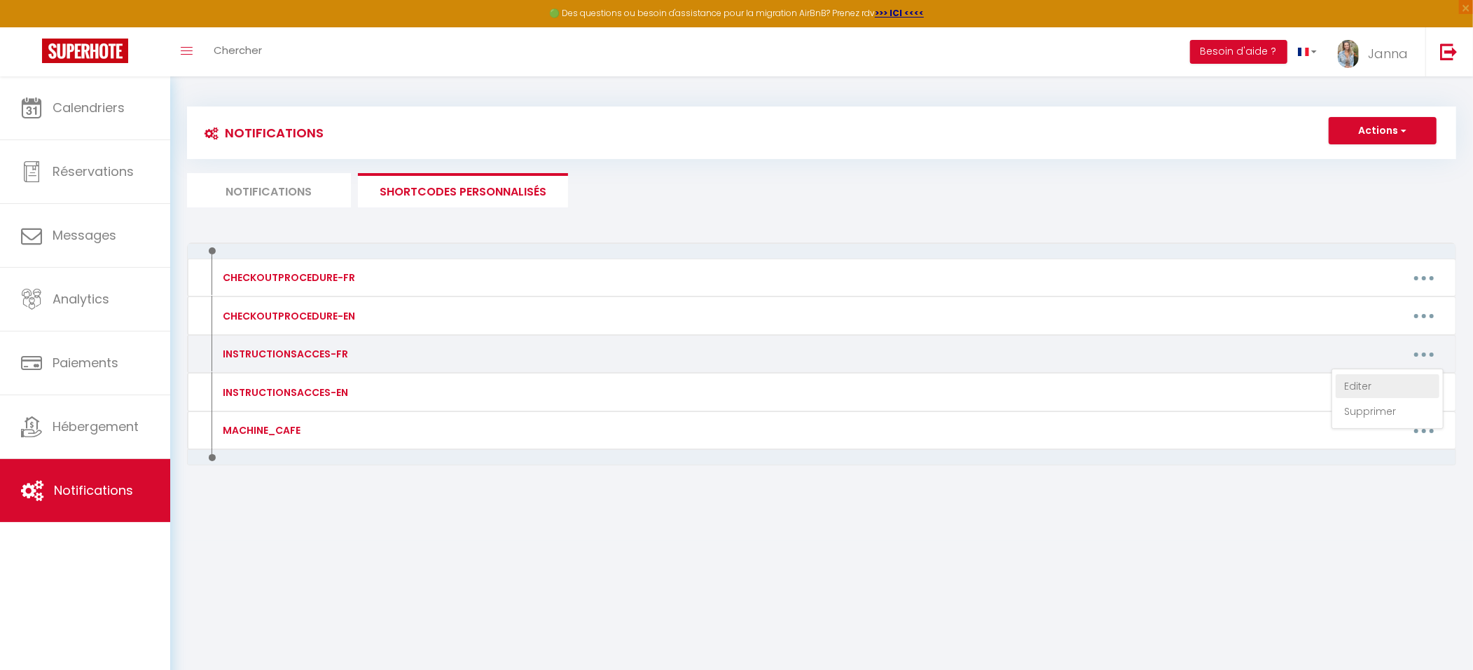
type textarea "Stationnement: Vous pouvez vous garer le long de la rue. Il y a aussi un parkin…"
type textarea "Stationnement : [STREET_ADDRESS], Le parking est gratuit et il y a toujours de …"
type textarea "🅿️ Stationnement : [GEOGRAPHIC_DATA], Parking souterrain [GEOGRAPHIC_DATA], et …"
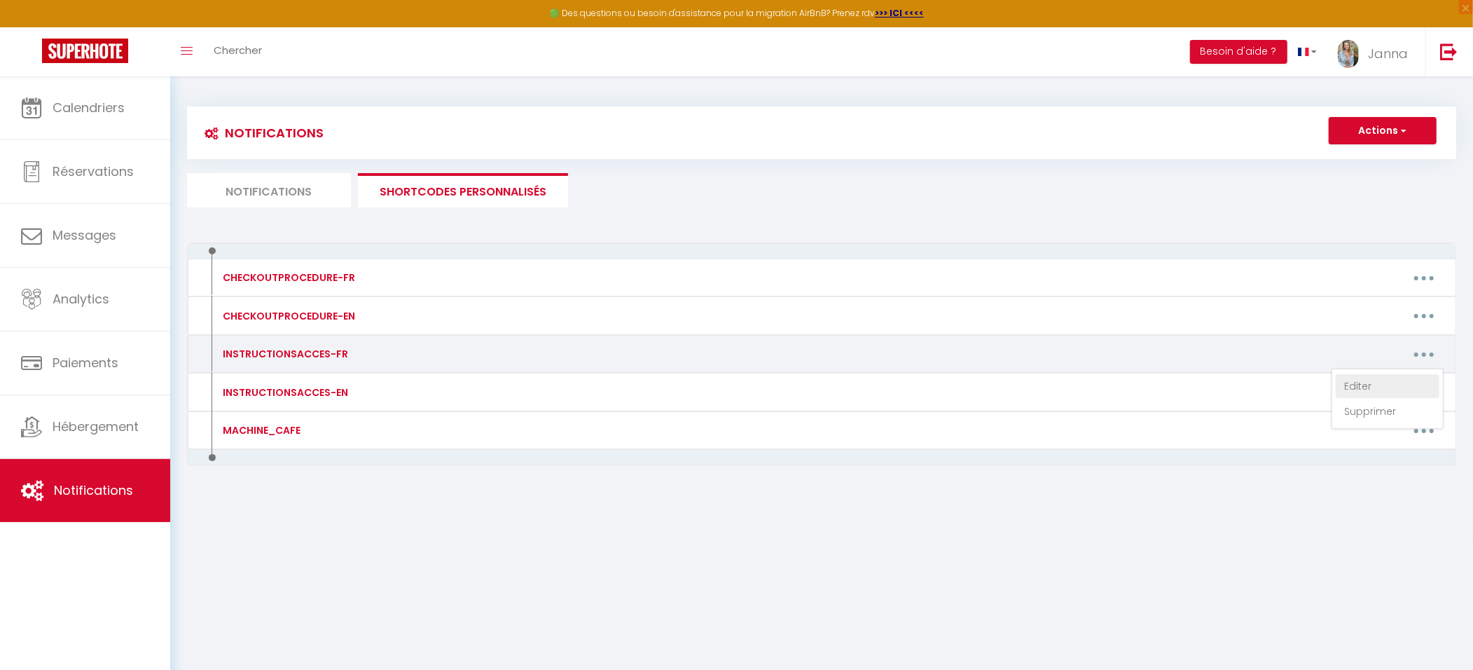
type textarea "Stationnement: Vous pouvez vous garer au parking Parking [GEOGRAPHIC_DATA] (de …"
type textarea "Stationnement: Vous pouvez vous garer au parking [GEOGRAPHIC_DATA] (en face de …"
type textarea "🅿️ Stationnement: Vous pouvez vous garer au parking Parking [GEOGRAPHIC_DATA] (…"
type textarea "🅿️ Stationnement: Vous avez un parking un peu plus haut ou la [GEOGRAPHIC_DATA]…"
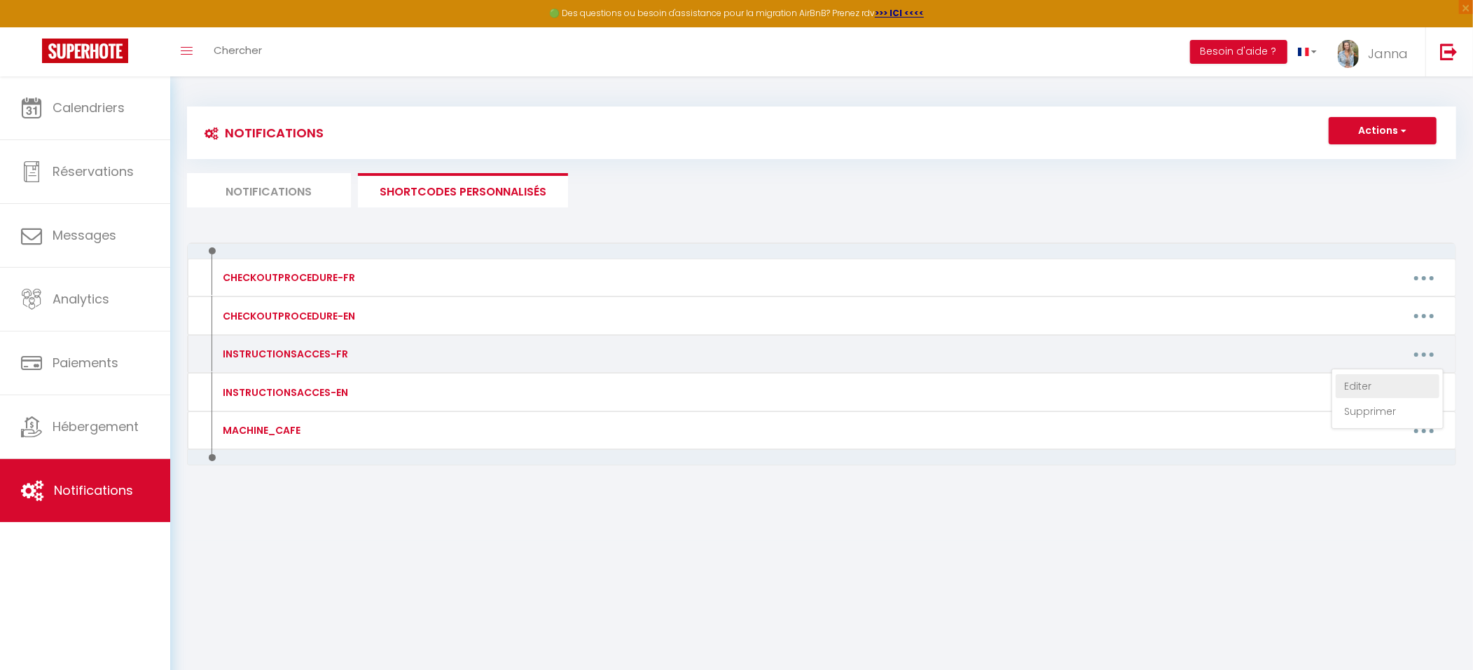
type textarea "🅿️ Loremipsumdol: Sita consec adip elits doei te inci. (ut labo etdolo ma aliqu…"
type textarea "🅿️ Stationnement: Vous pouvez vous garez devant le logement sur les graviers. A…"
type textarea "🅿️ Stationnement: Vous pouvez vous garer au parking Parking [GEOGRAPHIC_DATA] (…"
type textarea "🅿️ Stationnement : Vous avez des places gratuites Promenades des cours, ou 1 Al…"
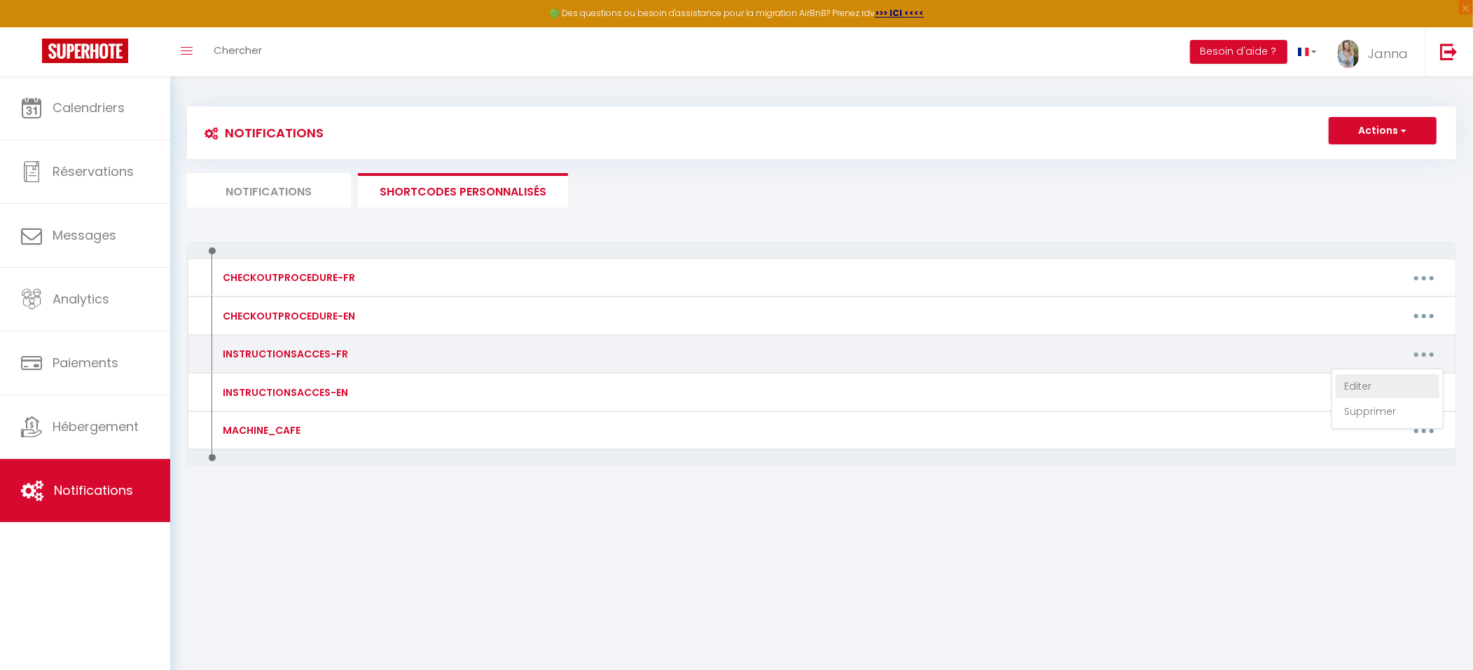
type textarea "🅿️ Stationnement : Vous avez des places gratuites Promenades des cours, ou 1 Al…"
type textarea "🅿️ Stationnement: Vous pouvez vous garer au parking Parking [GEOGRAPHIC_DATA] (…"
type textarea "🅿️ Stationnement : Vous pouvez vous garer devant l'[GEOGRAPHIC_DATA]. Accès au …"
type textarea "🅿️ Stationnement : vous pouvez vous [GEOGRAPHIC_DATA]. Vous pouvez utiliser l'a…"
type textarea "Porte verte passage de la petite roue (n°15) face à la bijouterie. Ouverture de…"
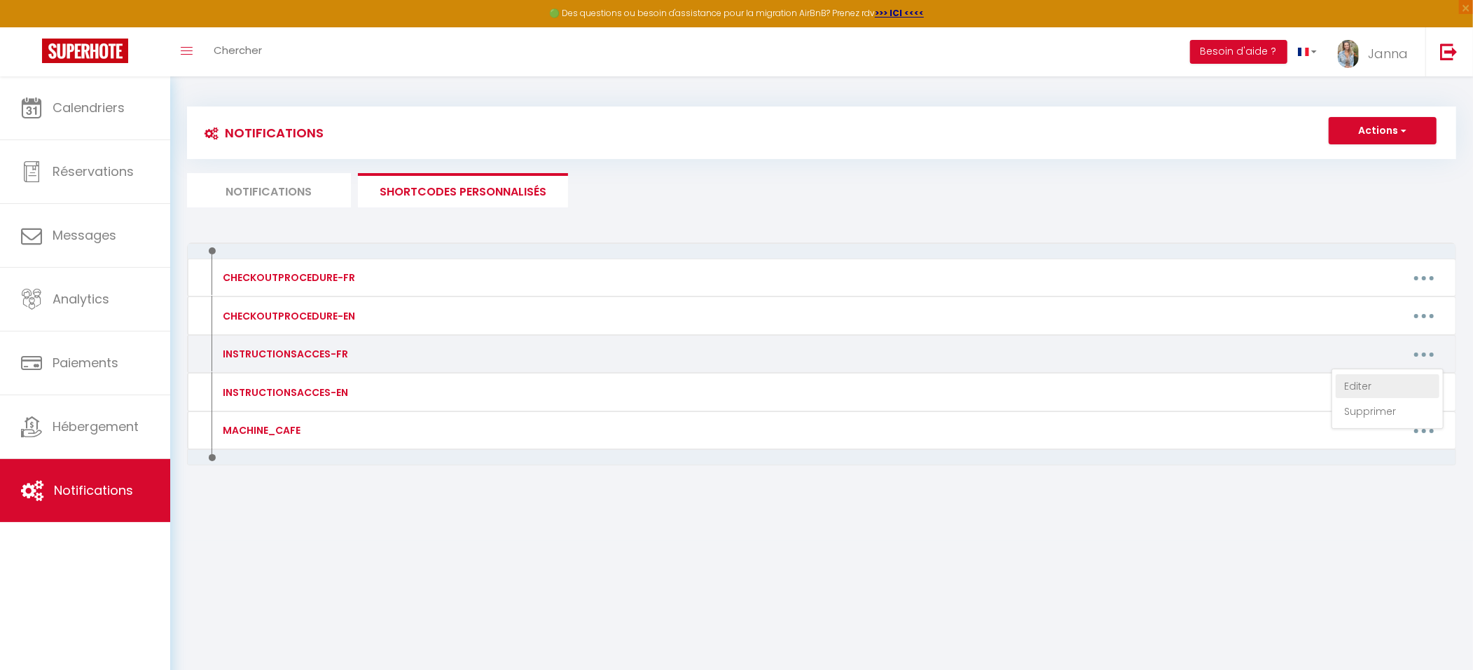
type textarea "Lor ipsu dolo s ametconse a e’seddoei te incididu. Utla etdo magn aliqua enimad…"
type textarea "🅿️ Stationnement : Vous pouvez vous garer au TAP. Accés au logement : [STREET_A…"
type textarea "🅿️ Stationnement: Vous pouvez vous garez devant la maison il y a des places de …"
type textarea "🅿️ Stationnement: Vous pouvez vous garer devant la résidence. Accès logement : …"
type textarea "🅿️ Stationnement : Vous pouvez vous garez sur le parking. Accès au logement : 5…"
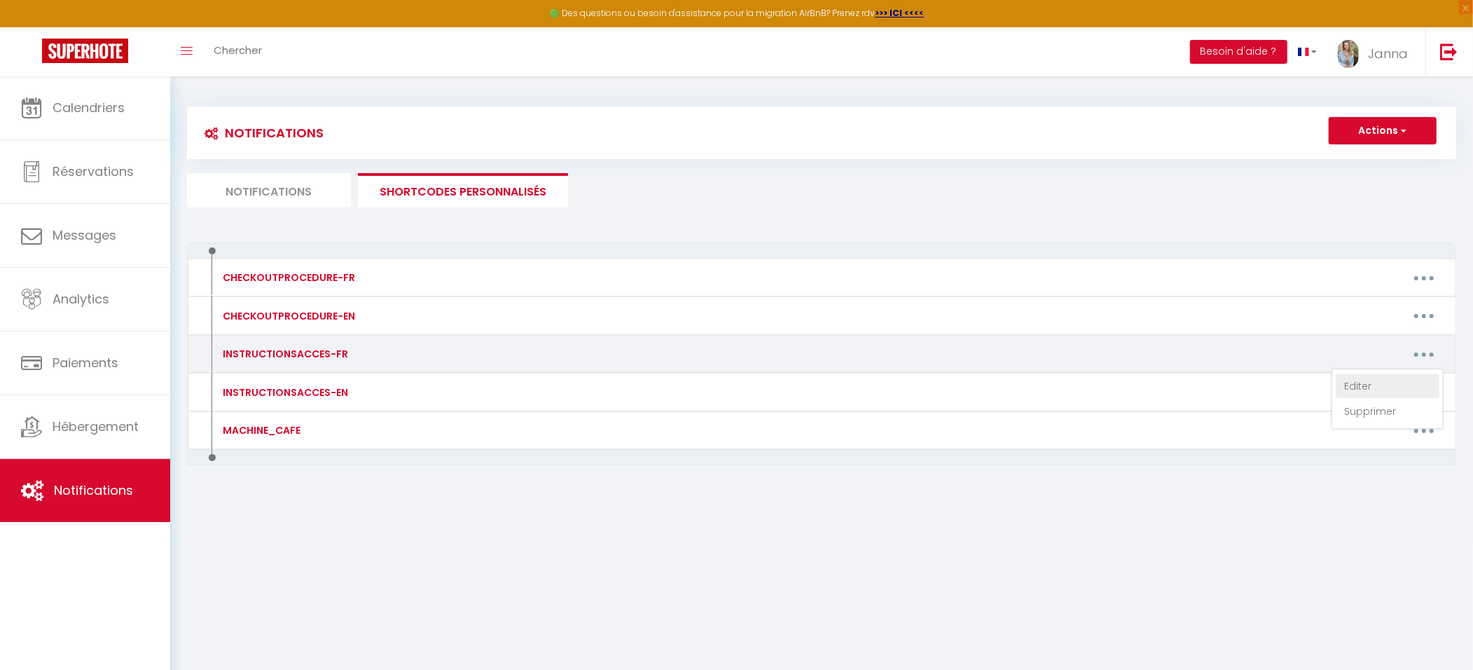
type textarea "Adresse du logement : [STREET_ADDRESS][PERSON_NAME] Aquatis - Appartement [STRE…"
type textarea "🅿️ Stationnement : A l'arrière de la maison, sur les graviers. ( il y a une voi…"
type textarea "🅿️ Le stationnement se fait dans la rue, gratuit de 19h00 à 8h00 (du [DATE] au …"
type textarea "Adresse : [STREET_ADDRESS] le portail est fermé, le code est 2212. Avancer jusq…"
type textarea "🅿️ Stationnement : Vous pouvez vous garez tout au fond du parking. Accès : Appa…"
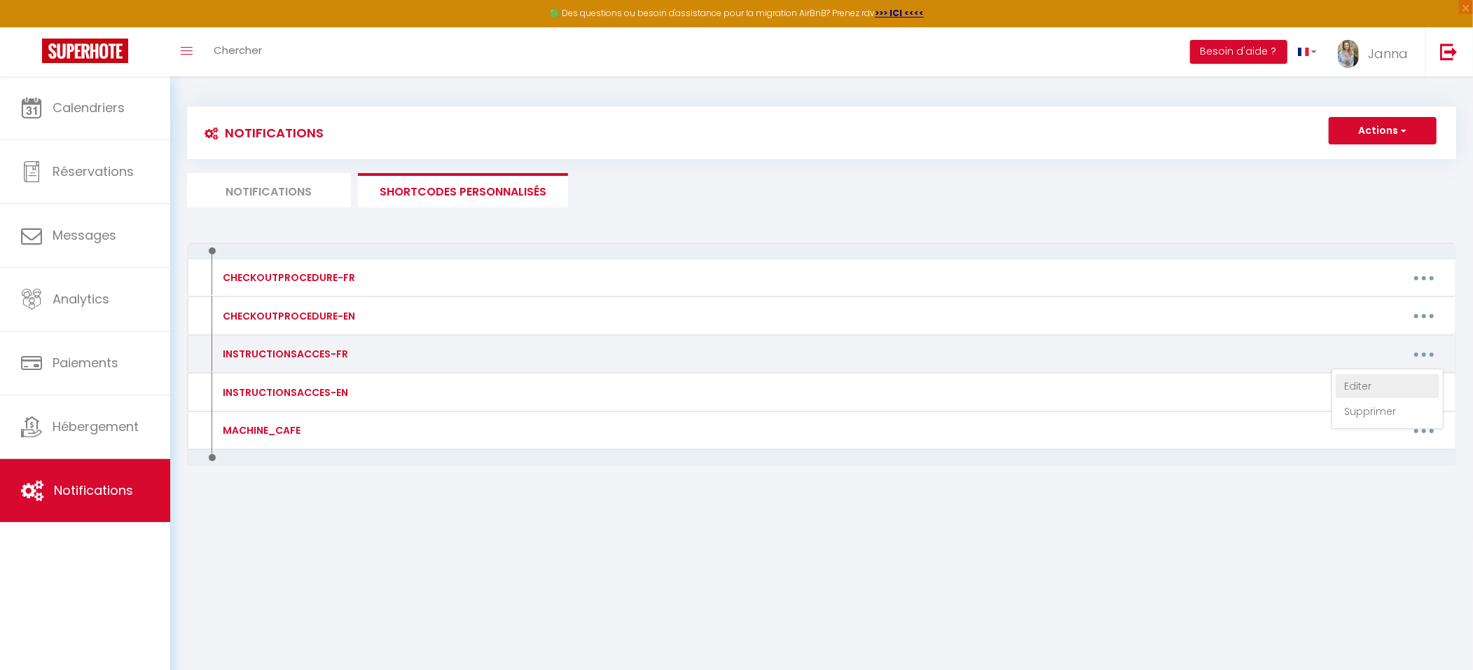
type textarea "🅿️ Stationnement : Vous pouvez vous garez sur le parking. Accès au logement : […"
type textarea "🅿️ Stationnement : vous avez un grand parking devant la résidence veillez à vou…"
type textarea "🅿️ Stationnement : Vous pouvez vous garer juste devant l'appartement. Adresse :…"
type textarea "Accès logement : L’entrée se fait par le 68 Voie Romaine, 86160 BUXEROLLES. (Po…"
type textarea "🅿️ Stationnement : Vous pouvez vous garer juste devant l'appartement. Adresse :…"
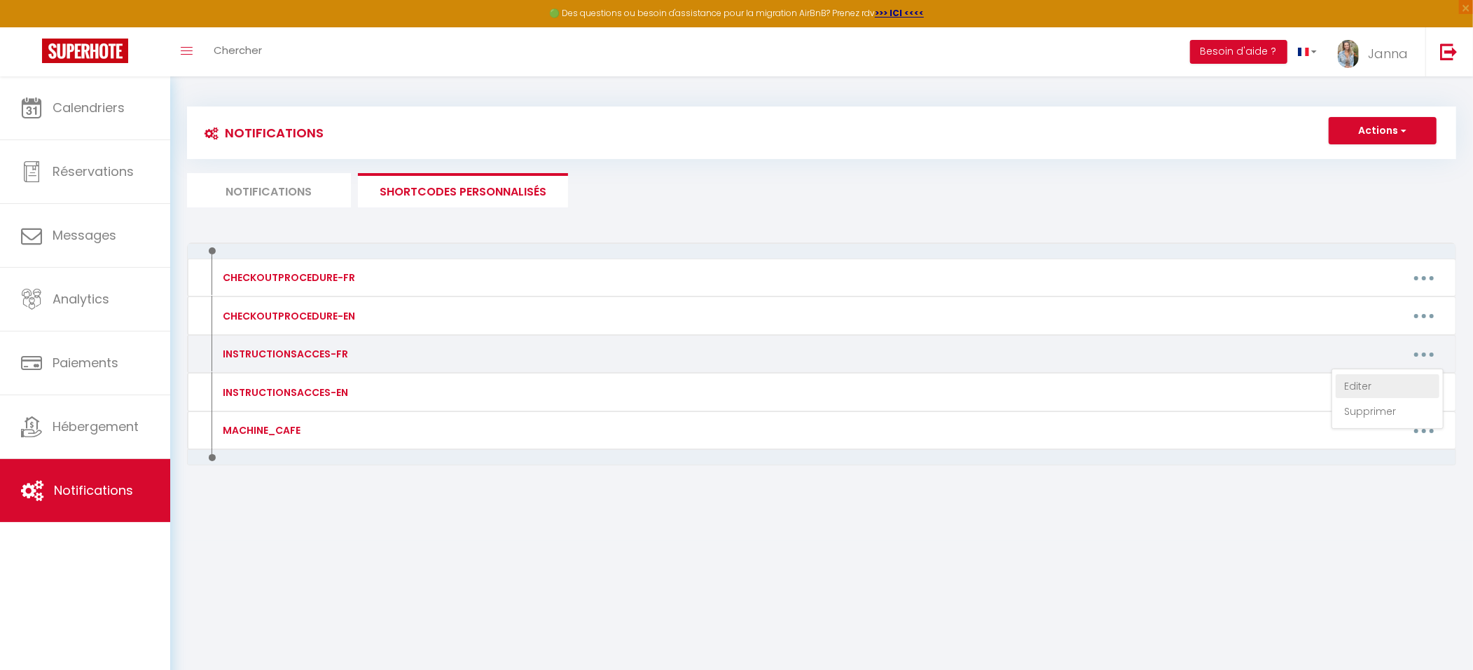
type textarea "🅿️ Stationnement : Vous pouvez vous garez devant la maison, ou à l'intérieur de…"
type textarea "Stationnement : Vous pouvez vous garez devant le fenêtre de la cuisine en face …"
type textarea "Accès : [STREET_ADDRESS] de la sonnette sur la droite vous trouverez une boite …"
type textarea "Le studio est au sein d'une maison de campagne. Pour le stationnement vous avez…"
type textarea "Accès : La foret 86210 ARCHIGNY Vous trouverez un portail vert, à droite du por…"
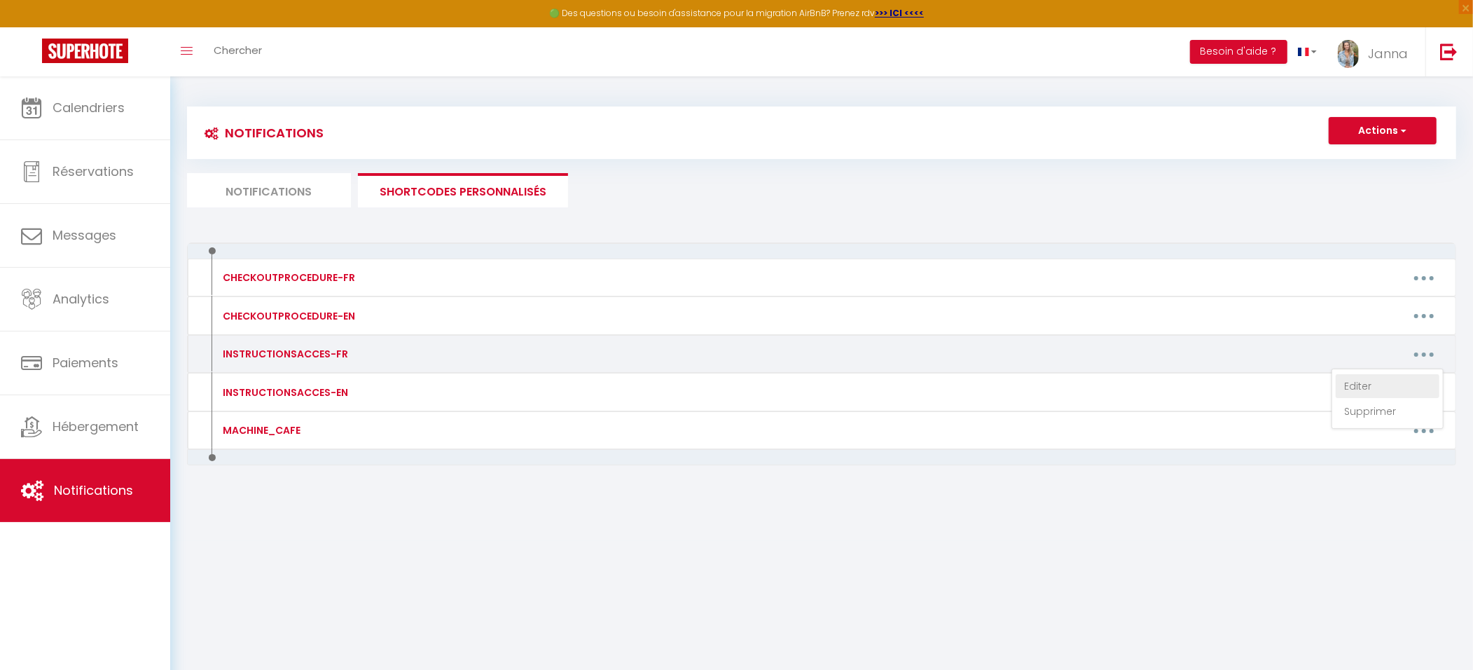
type textarea "Lo ipsumd sit am cons a'eli seddoe te incididu. Utla et doloremagnaal enim admi…"
type textarea "🅿️ Stationnement : Vous pouvez vous garez à l'intérieur de la cour ou juste dev…"
type textarea "Stationnement : vous avez le parking Boeuf rouge à 150 m. [GEOGRAPHIC_DATA] en …"
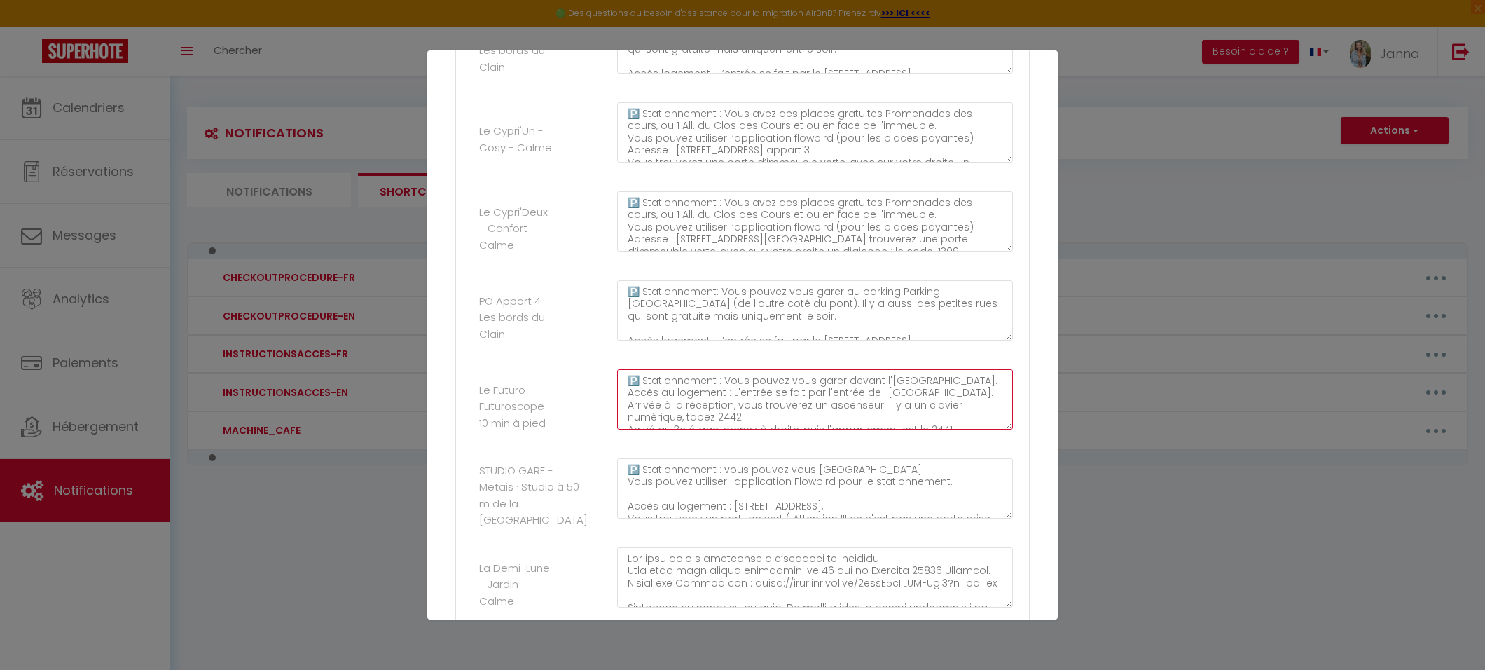
drag, startPoint x: 621, startPoint y: 484, endPoint x: 770, endPoint y: 560, distance: 166.7
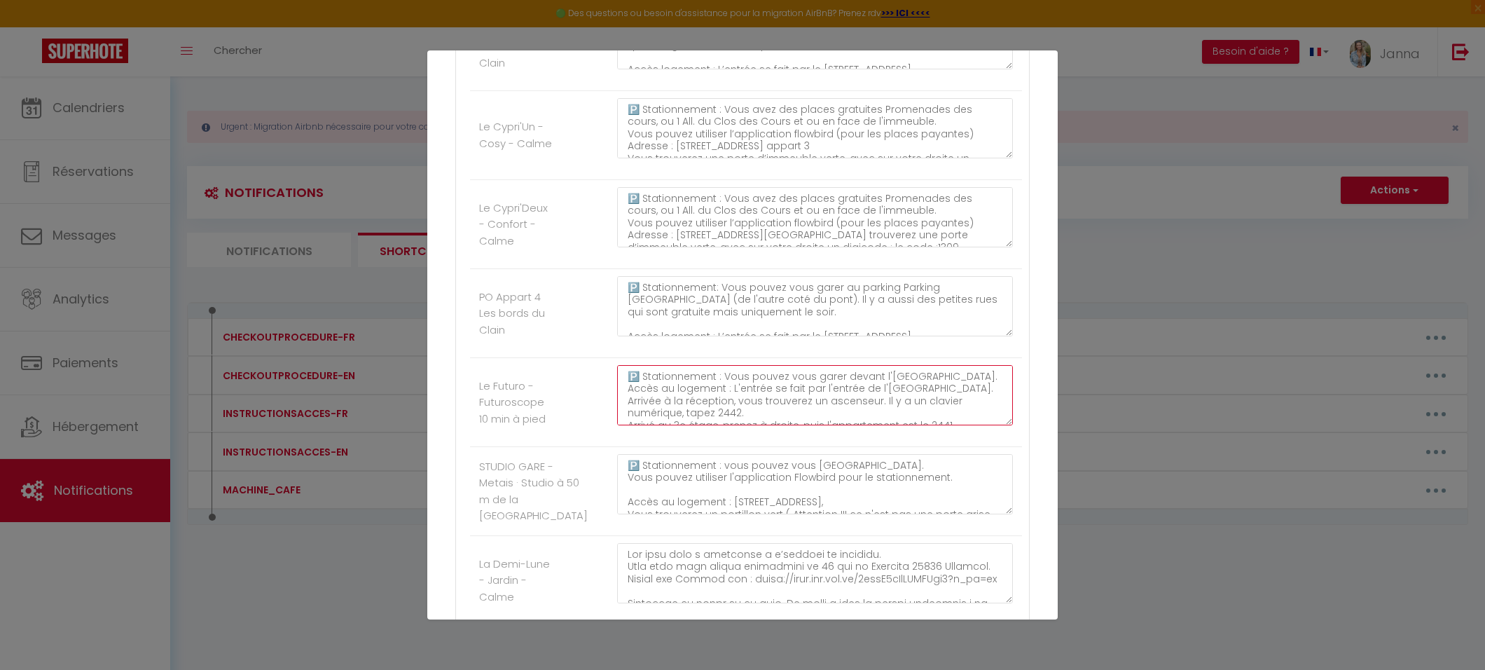
paste textarea "Lorsque vous etes face à l’entrée de l’hôtel des pirates, longé le bâtiment par…"
type textarea "🅿️ Stationnement : Vous pouvez vous garer devant l'[GEOGRAPHIC_DATA]. Accès au …"
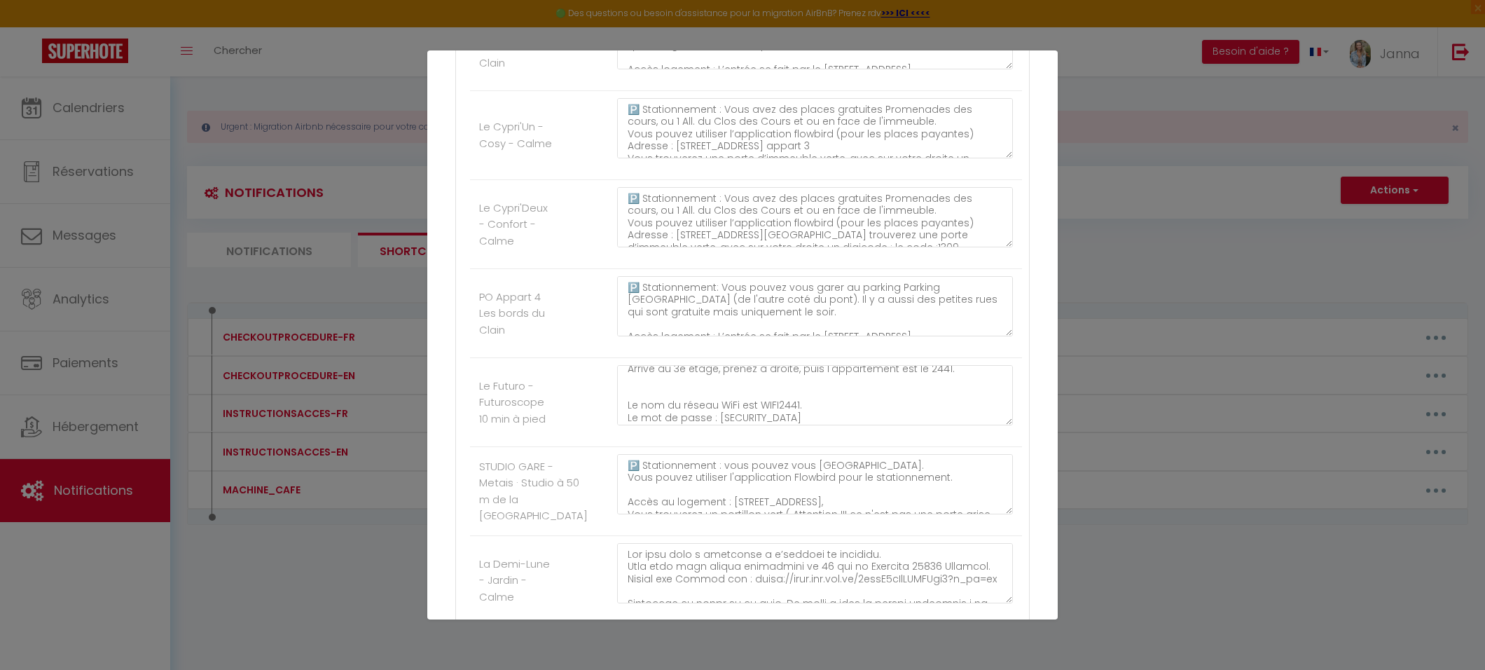
click at [545, 427] on label "Le Futuro - Futuroscope 10 min à pied" at bounding box center [516, 403] width 74 height 50
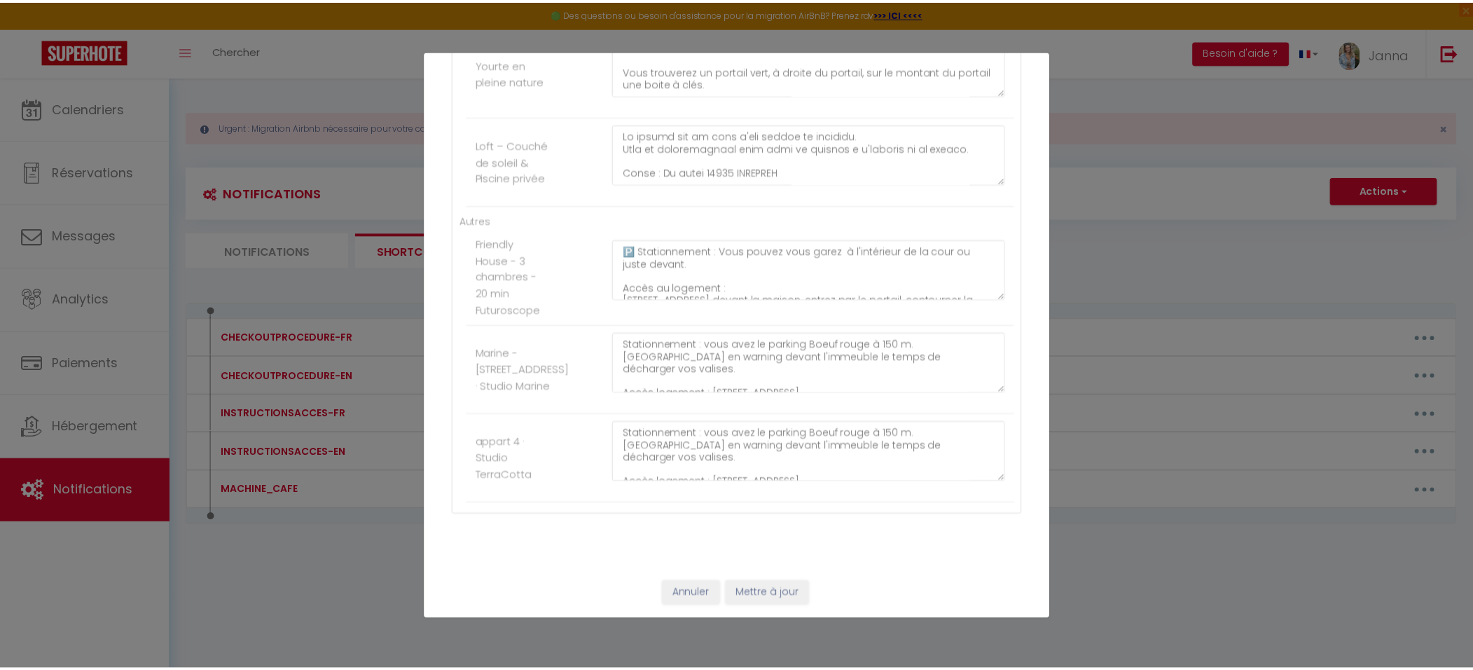
scroll to position [17030, 0]
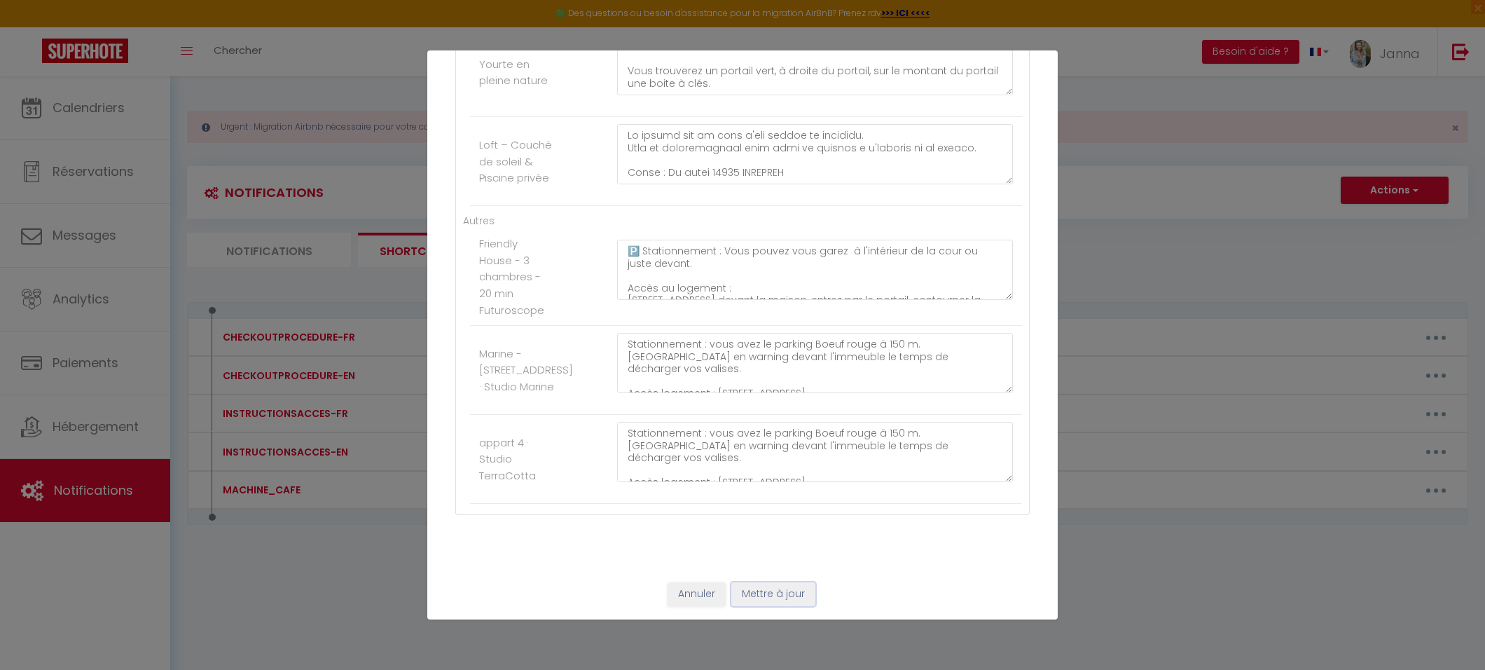
click at [778, 593] on button "Mettre à jour" at bounding box center [773, 594] width 84 height 24
